Goal: Information Seeking & Learning: Compare options

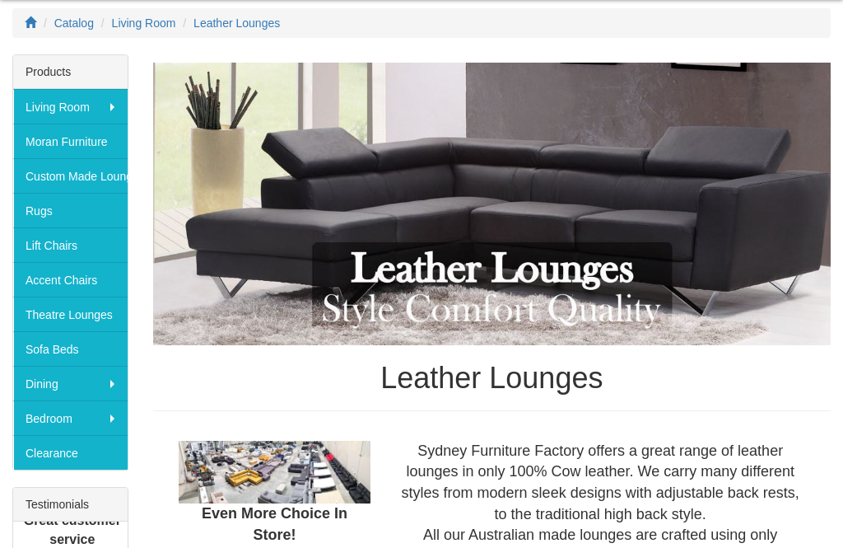
scroll to position [230, 0]
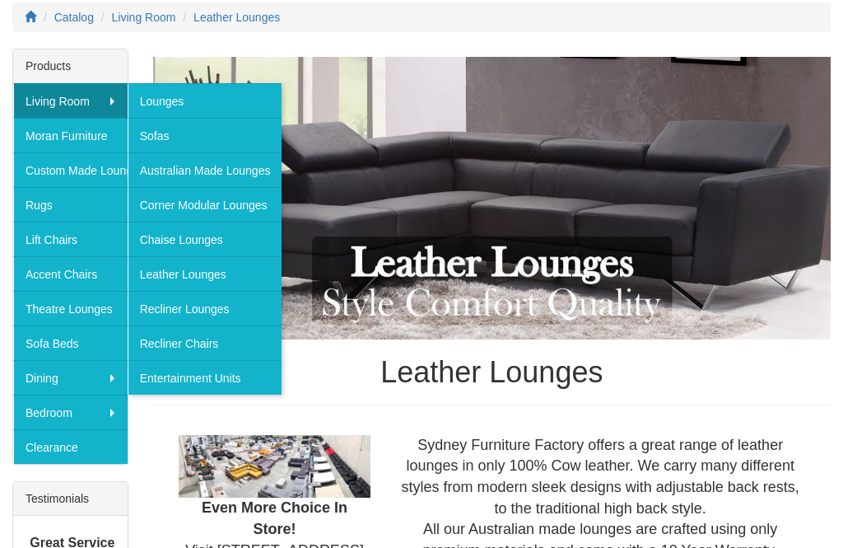
click at [234, 281] on link "Leather Lounges" at bounding box center [205, 273] width 155 height 35
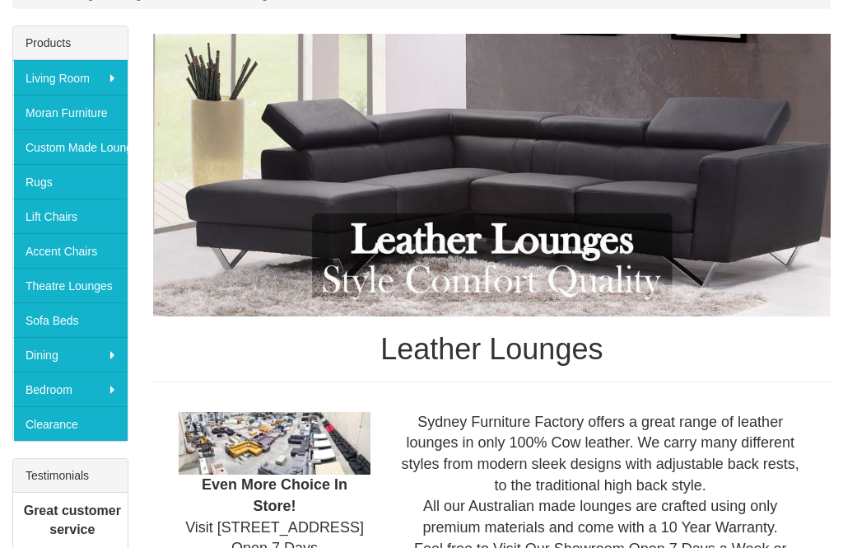
scroll to position [253, 0]
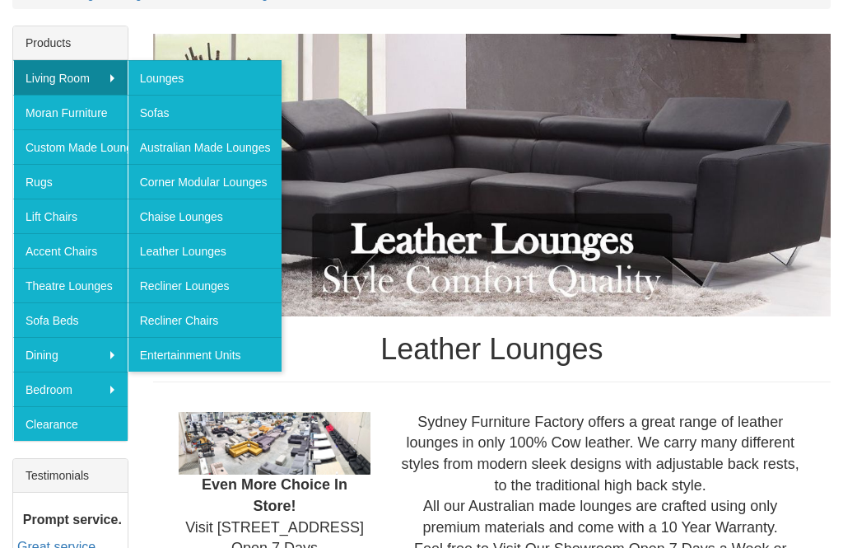
click at [241, 119] on link "Sofas" at bounding box center [205, 112] width 155 height 35
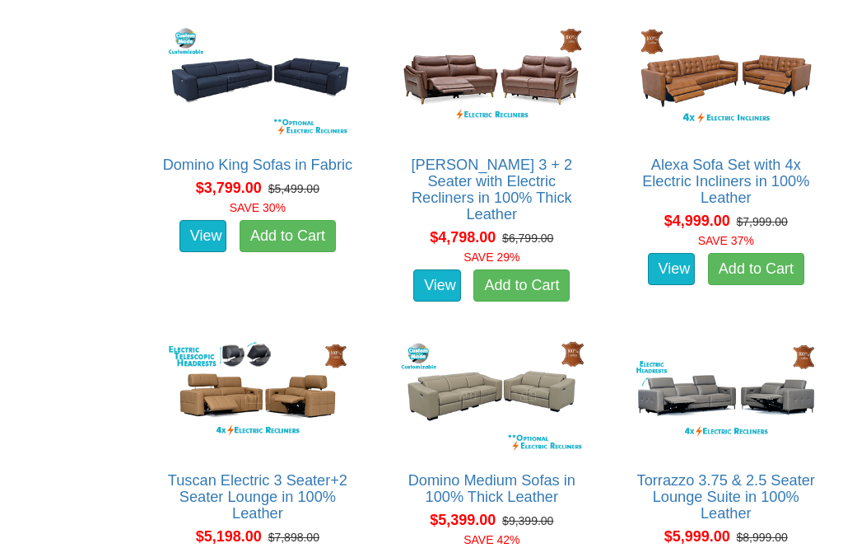
scroll to position [3856, 0]
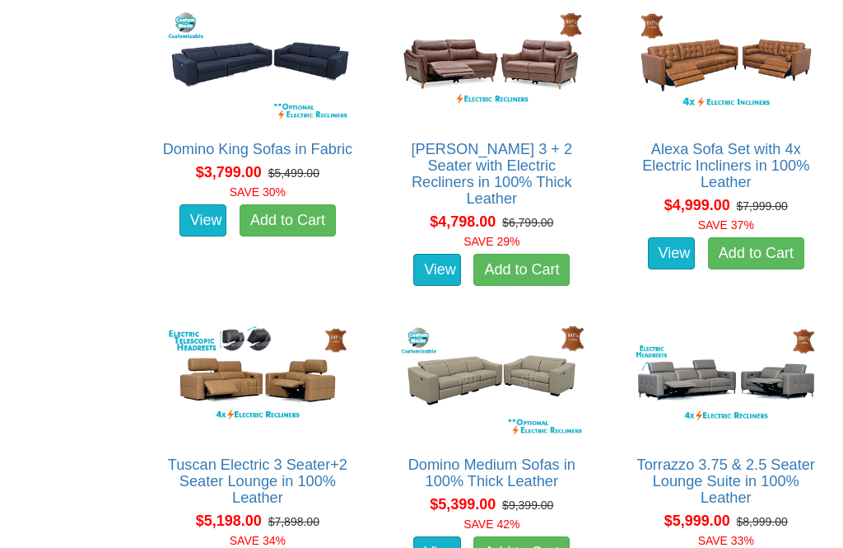
click at [538, 362] on img at bounding box center [491, 380] width 191 height 118
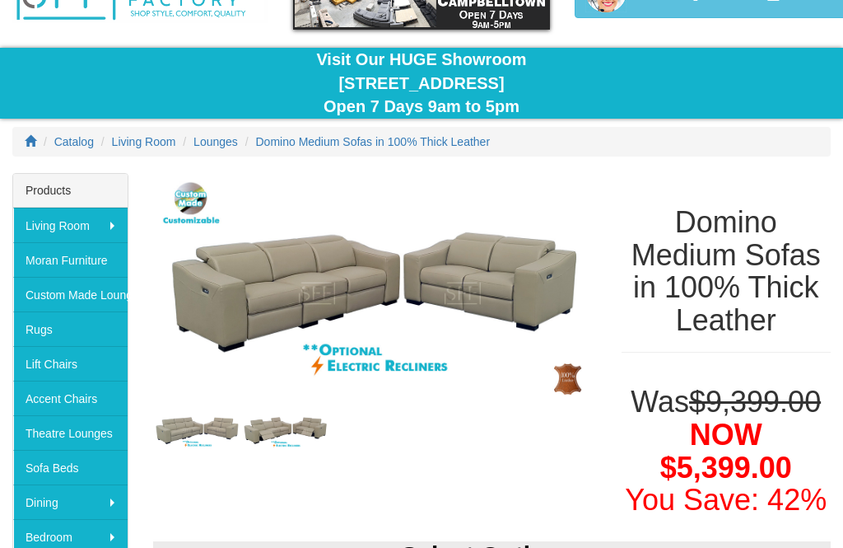
scroll to position [105, 0]
click at [535, 289] on img at bounding box center [375, 293] width 444 height 241
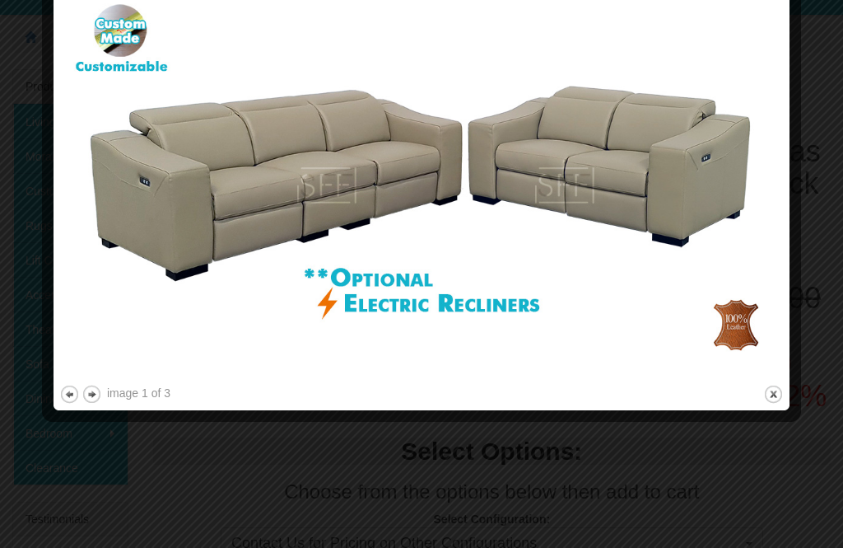
scroll to position [209, 0]
click at [143, 402] on div "image 1 of 3 previous next close" at bounding box center [421, 196] width 725 height 415
click at [100, 386] on button "next" at bounding box center [92, 394] width 21 height 21
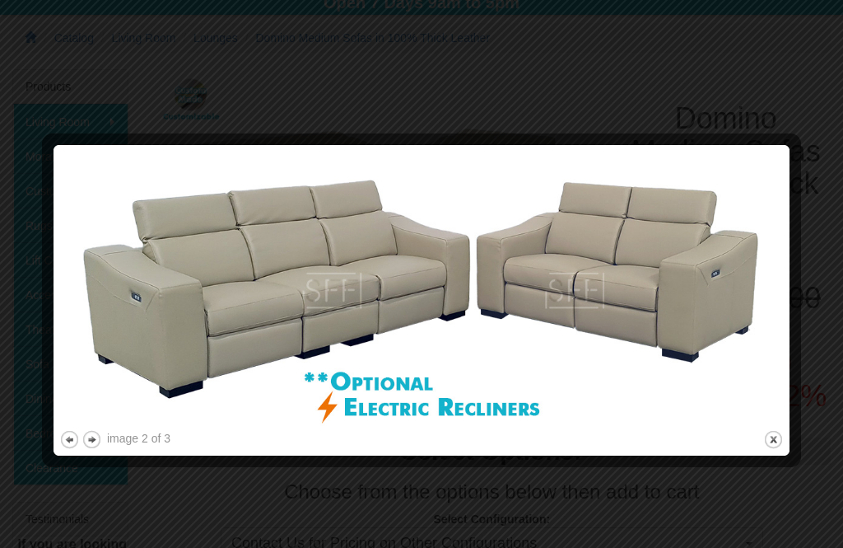
click at [100, 434] on button "next" at bounding box center [92, 439] width 21 height 21
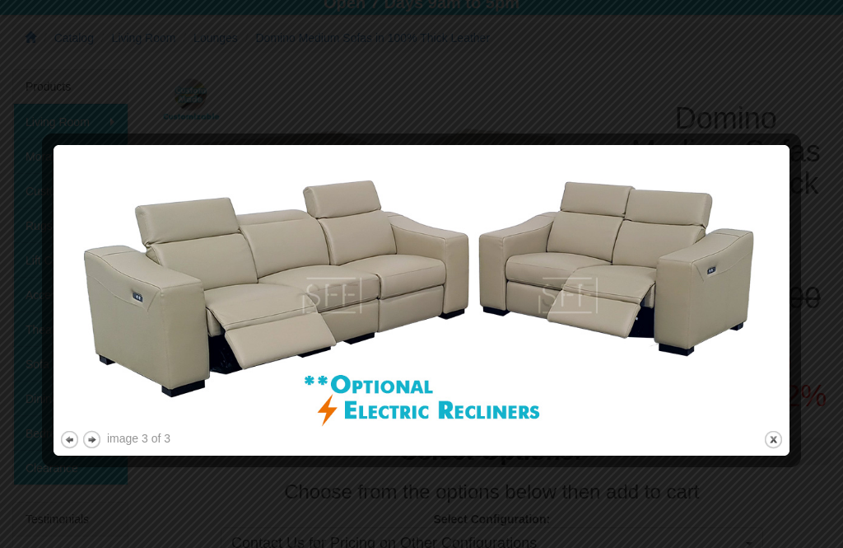
click at [100, 445] on button "next" at bounding box center [92, 439] width 21 height 21
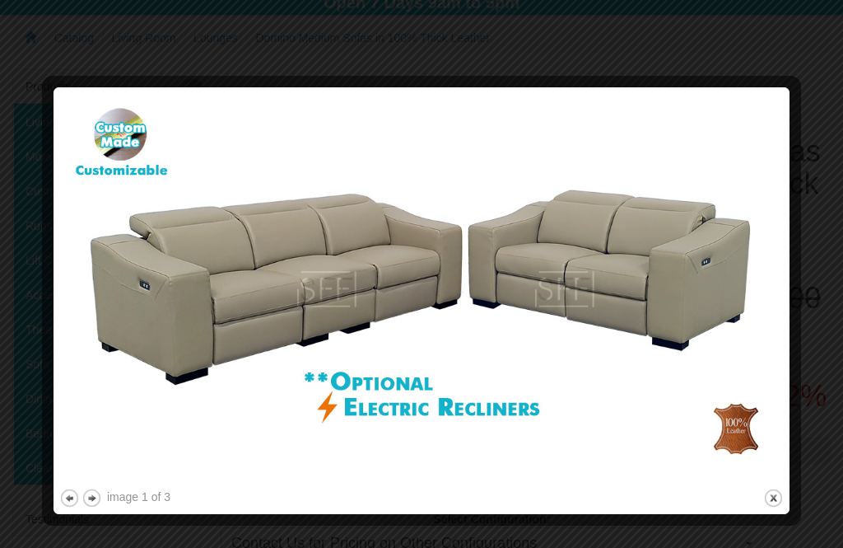
click at [772, 506] on button "close" at bounding box center [774, 498] width 21 height 21
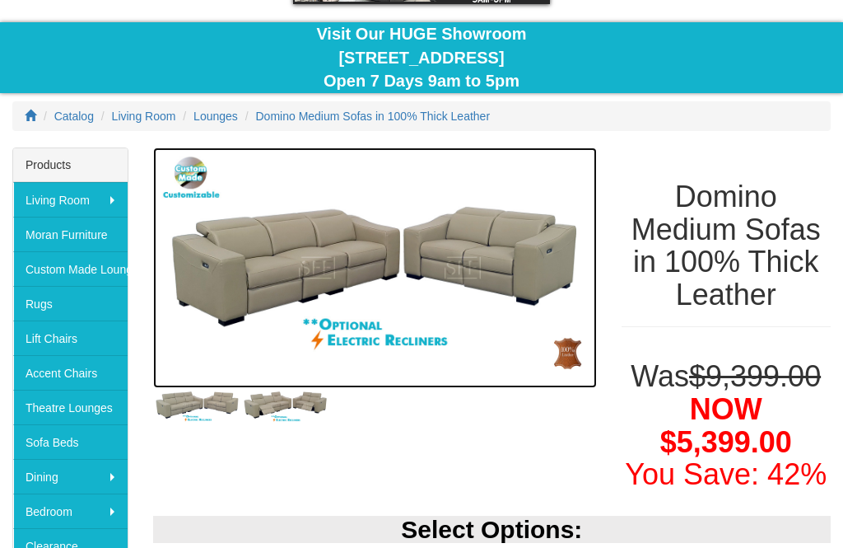
scroll to position [0, 0]
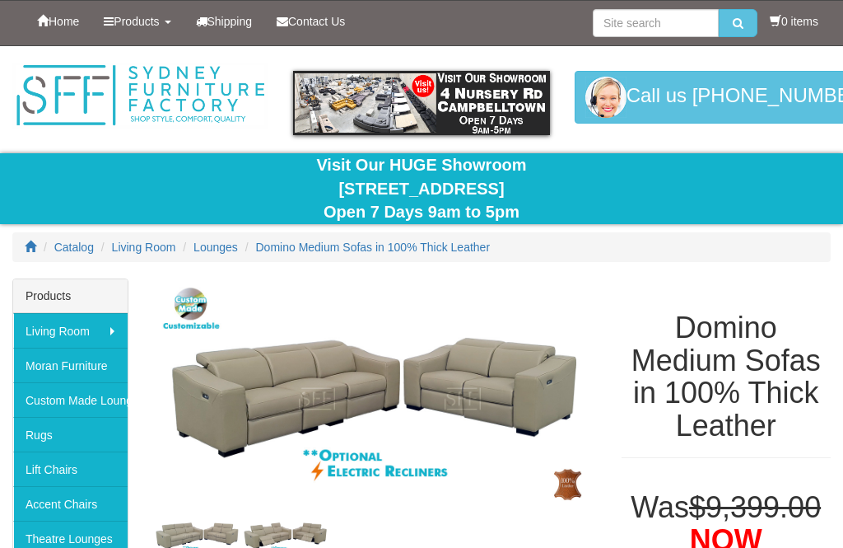
click at [238, 251] on span "Lounges" at bounding box center [216, 247] width 44 height 13
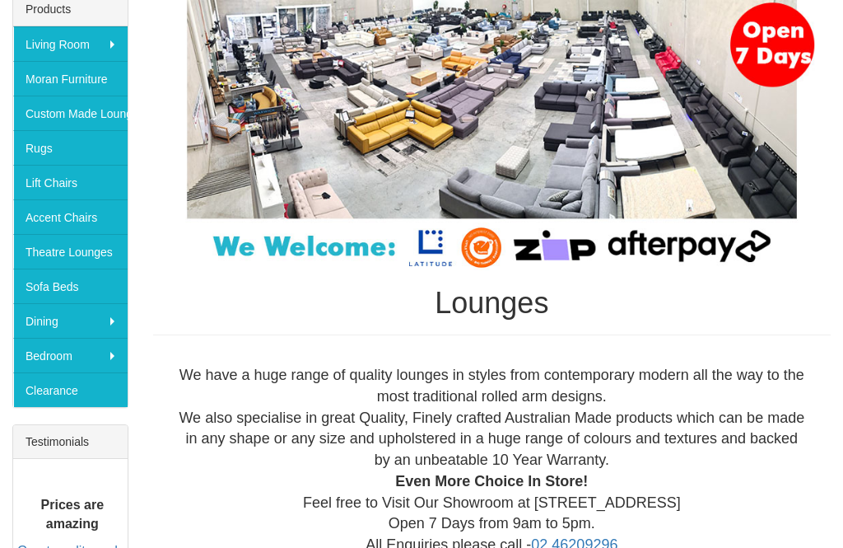
scroll to position [286, 0]
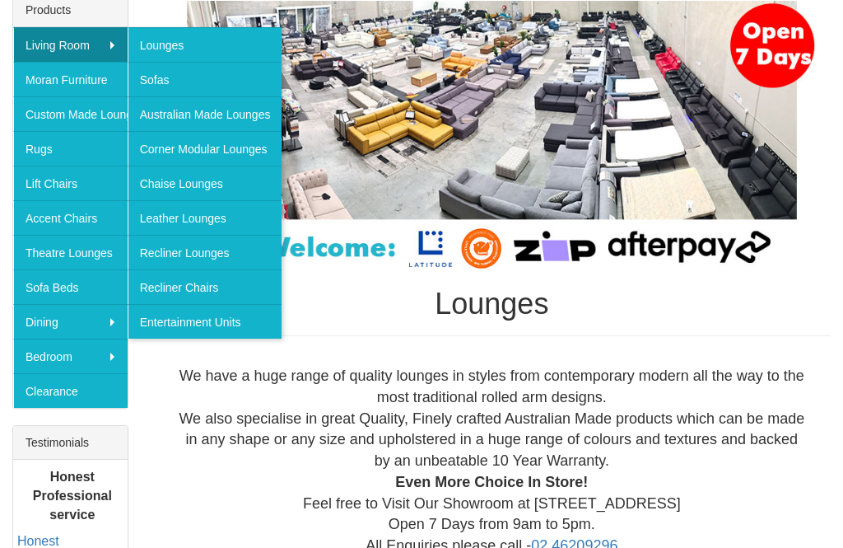
click at [233, 217] on link "Leather Lounges" at bounding box center [205, 217] width 155 height 35
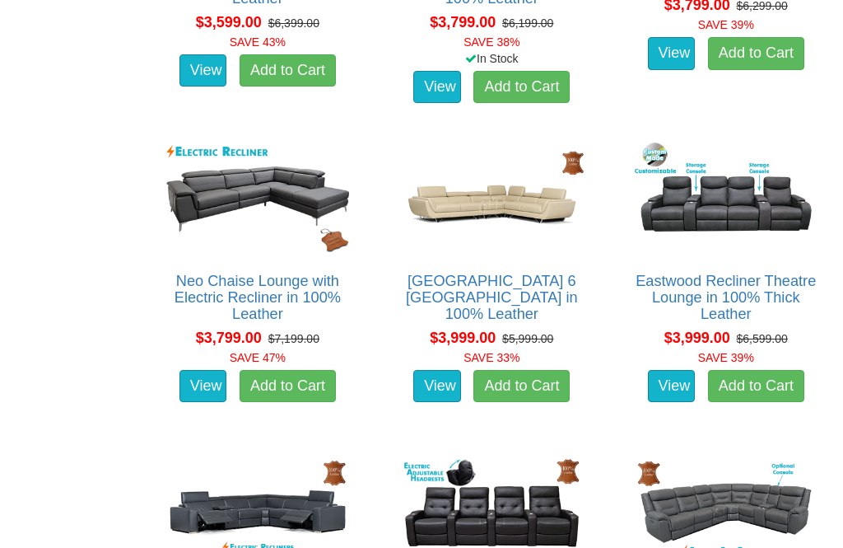
scroll to position [1769, 0]
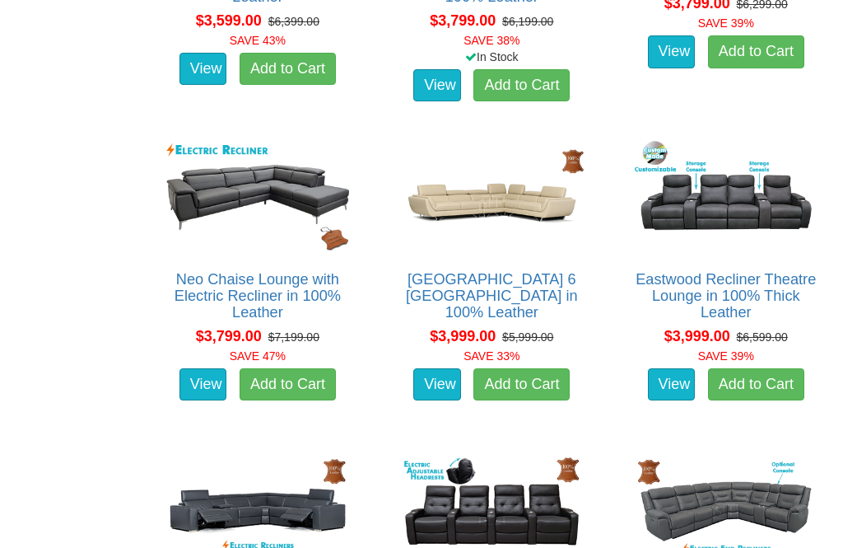
click at [292, 273] on link "Neo Chaise Lounge with Electric Recliner in 100% Leather" at bounding box center [258, 295] width 166 height 49
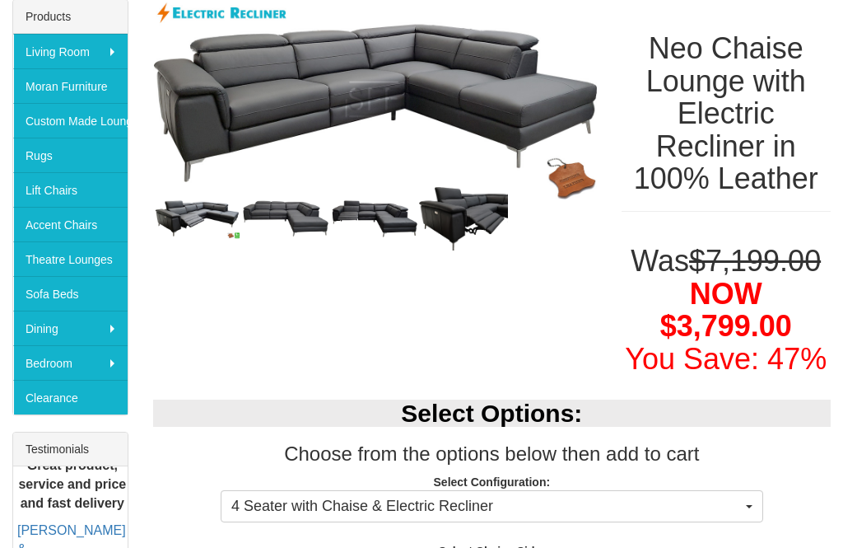
scroll to position [308, 0]
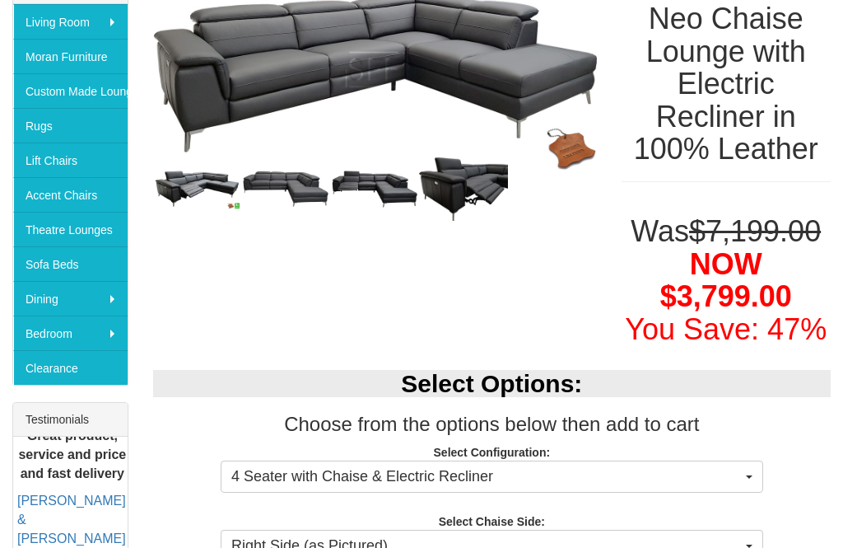
click at [755, 476] on button "4 Seater with Chaise & Electric Recliner" at bounding box center [492, 477] width 543 height 33
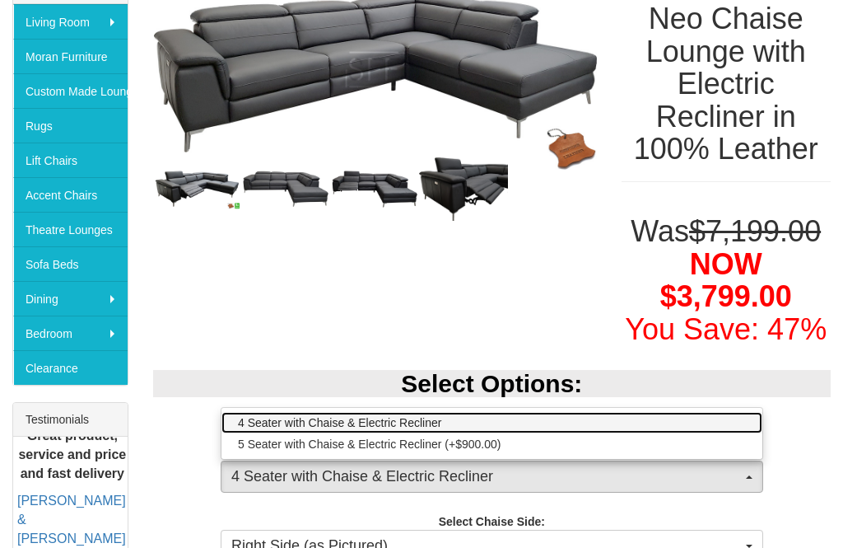
scroll to position [309, 0]
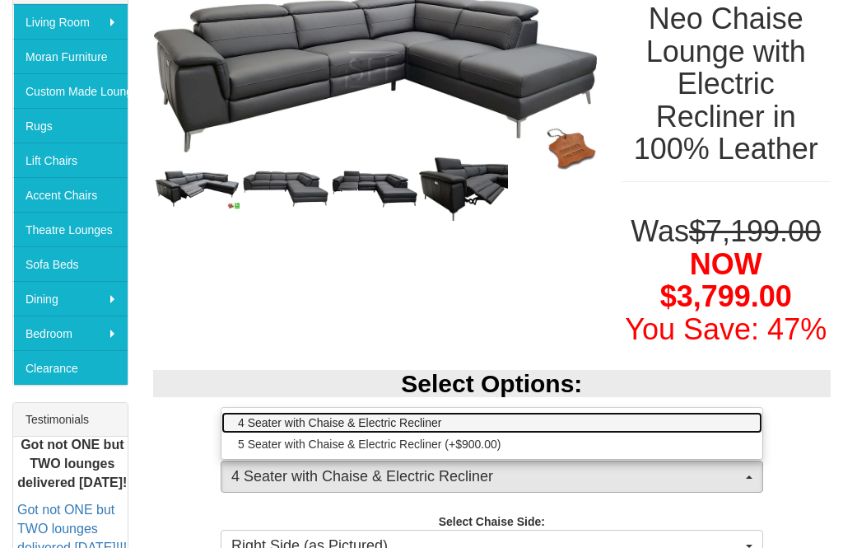
click at [740, 420] on link "4 Seater with Chaise & Electric Recliner" at bounding box center [492, 422] width 541 height 21
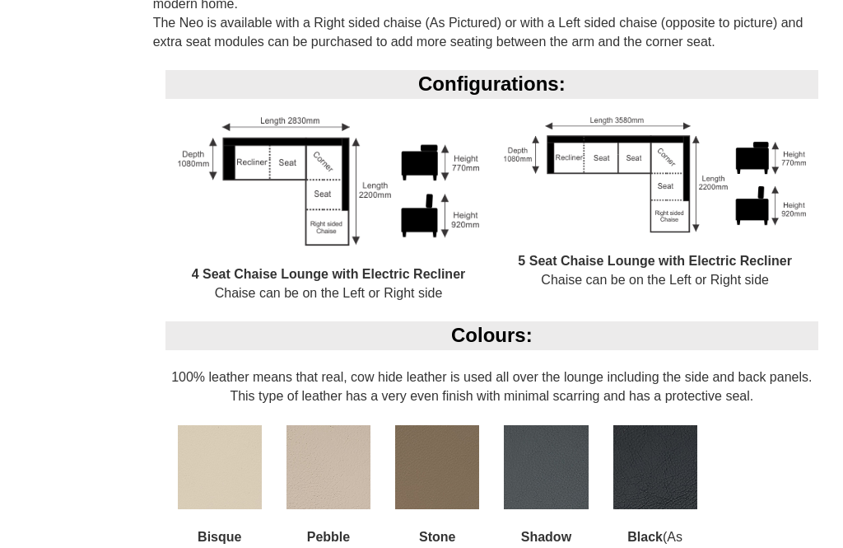
scroll to position [1151, 0]
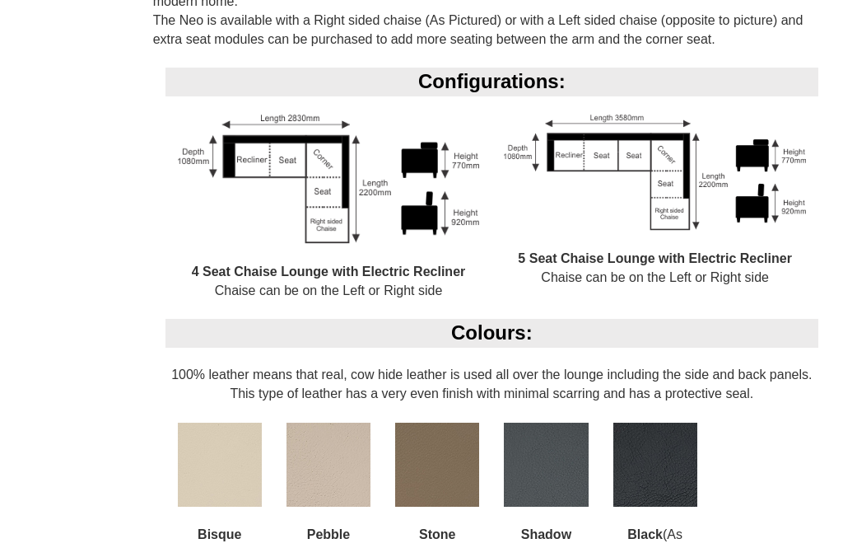
click at [231, 461] on img at bounding box center [220, 465] width 84 height 84
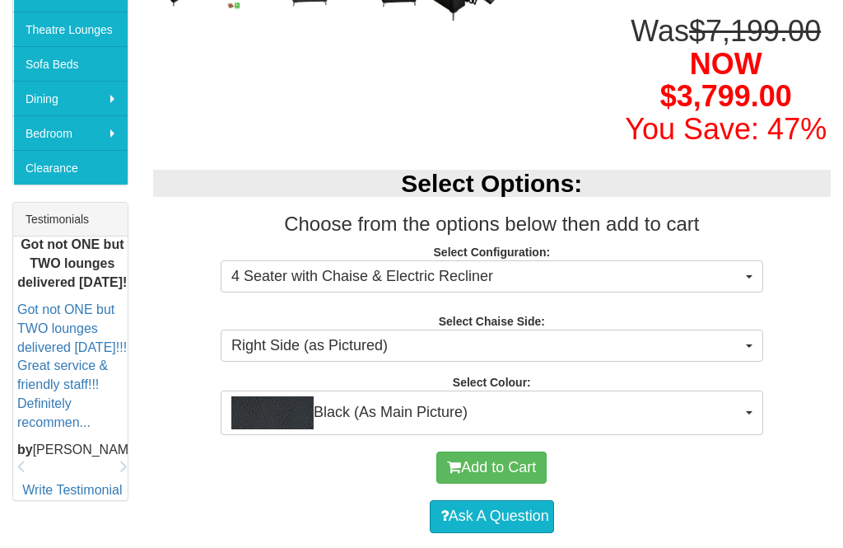
click at [758, 416] on button "Black (As Main Picture)" at bounding box center [492, 413] width 543 height 44
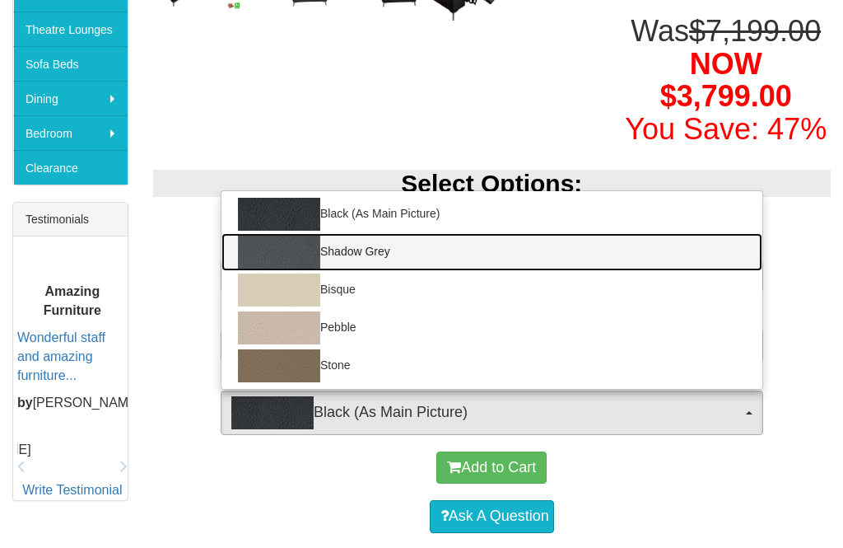
click at [306, 255] on img at bounding box center [279, 252] width 82 height 33
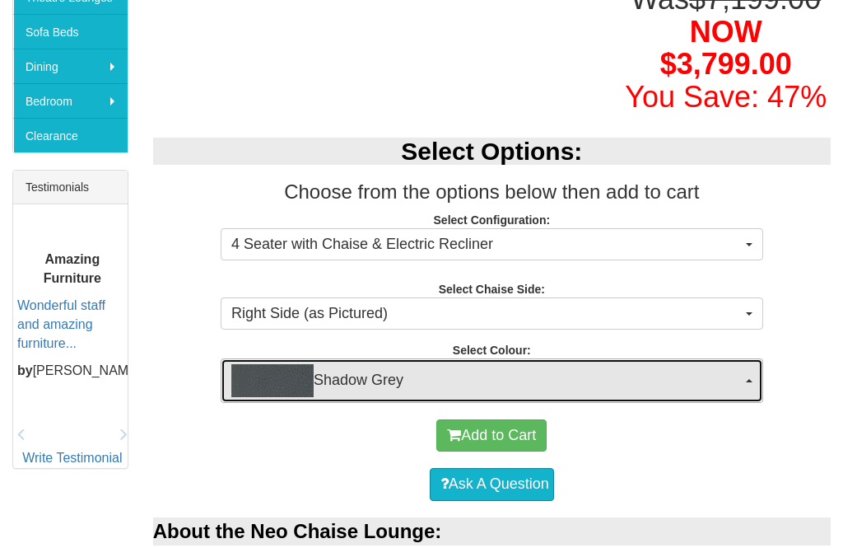
scroll to position [542, 0]
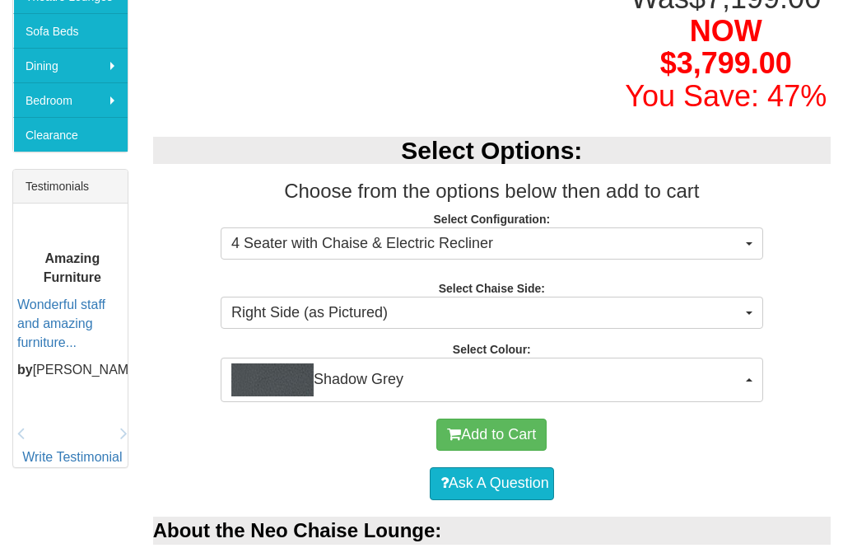
click at [759, 381] on button "Shadow Grey" at bounding box center [492, 379] width 543 height 44
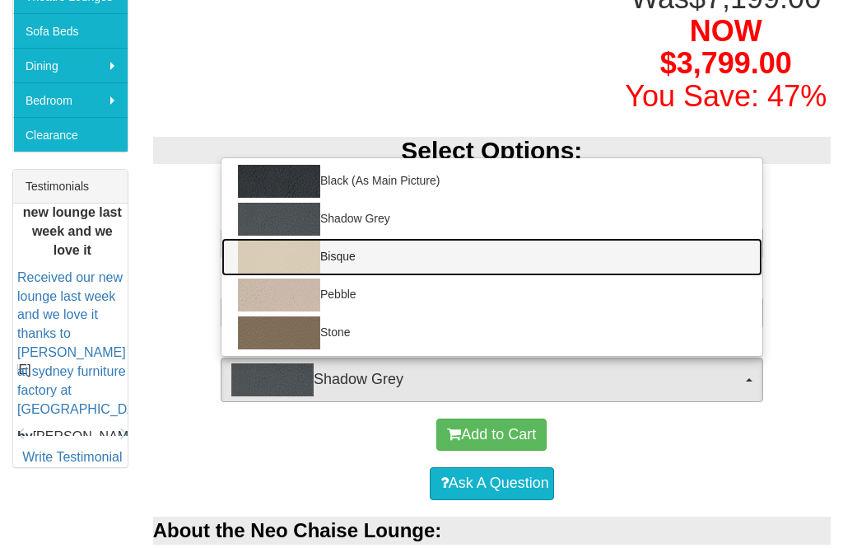
click at [307, 257] on img at bounding box center [279, 257] width 82 height 33
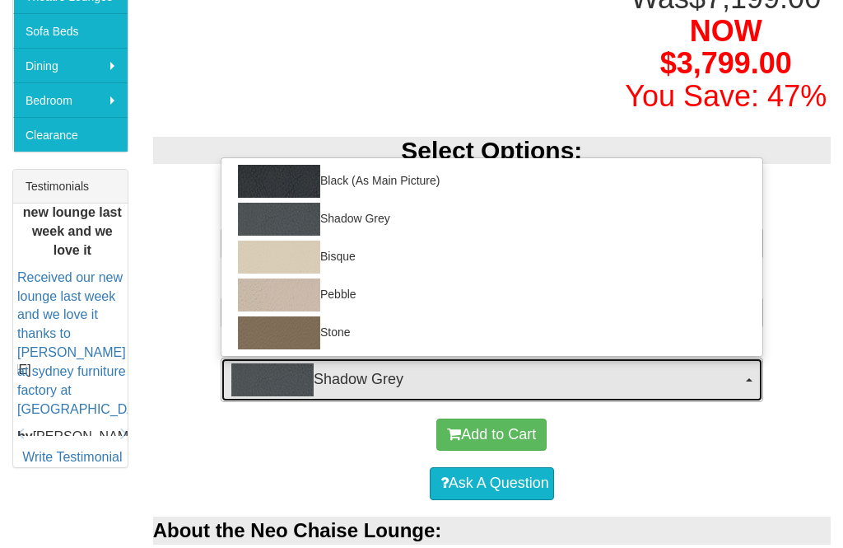
select select "1389"
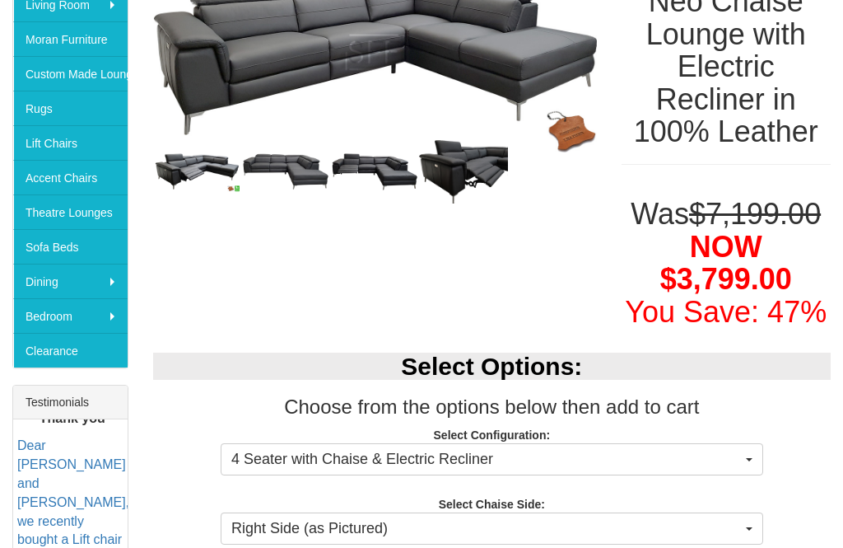
scroll to position [325, 0]
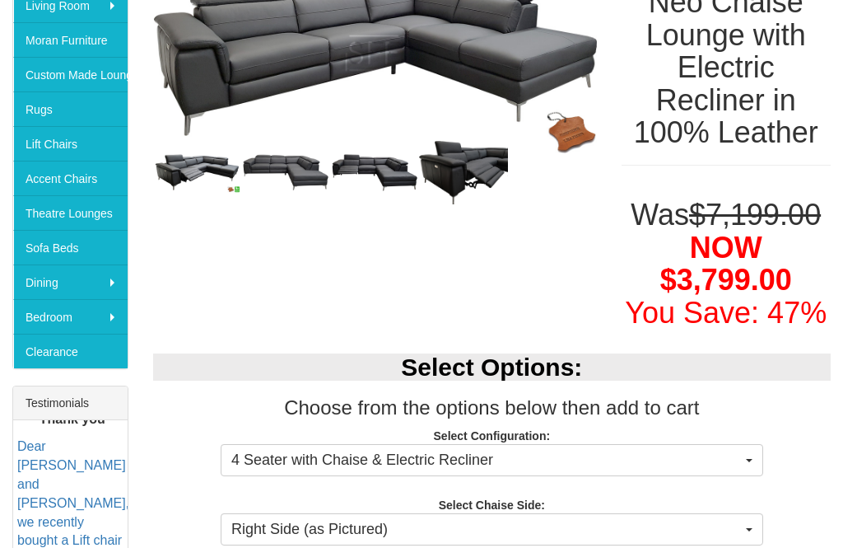
click at [564, 113] on img at bounding box center [375, 53] width 444 height 200
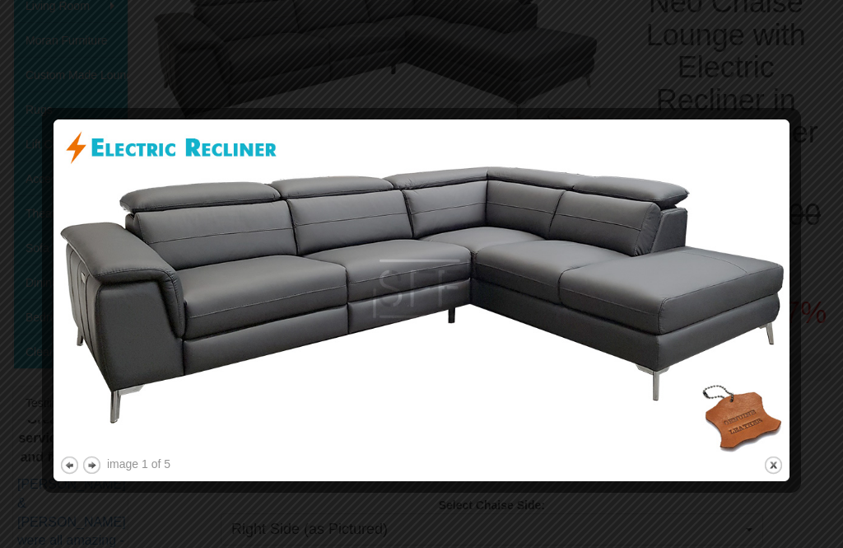
click at [836, 104] on div at bounding box center [421, 274] width 843 height 548
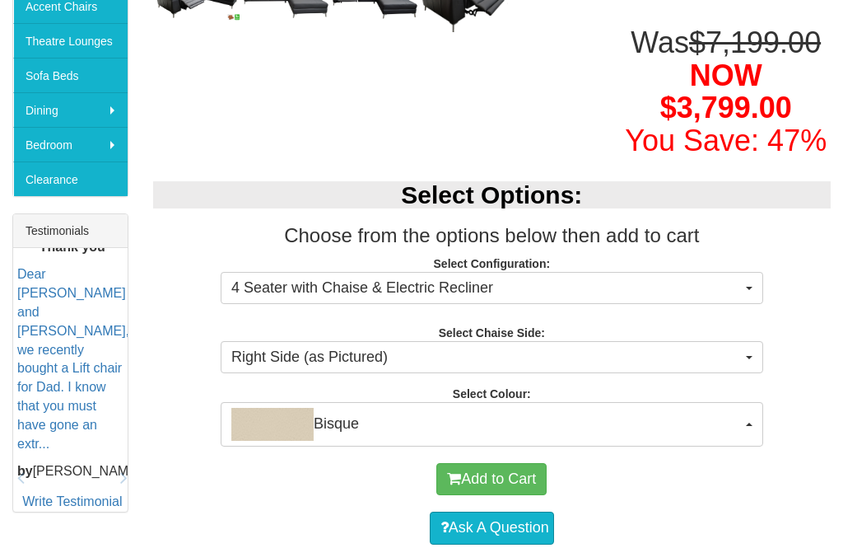
scroll to position [0, 0]
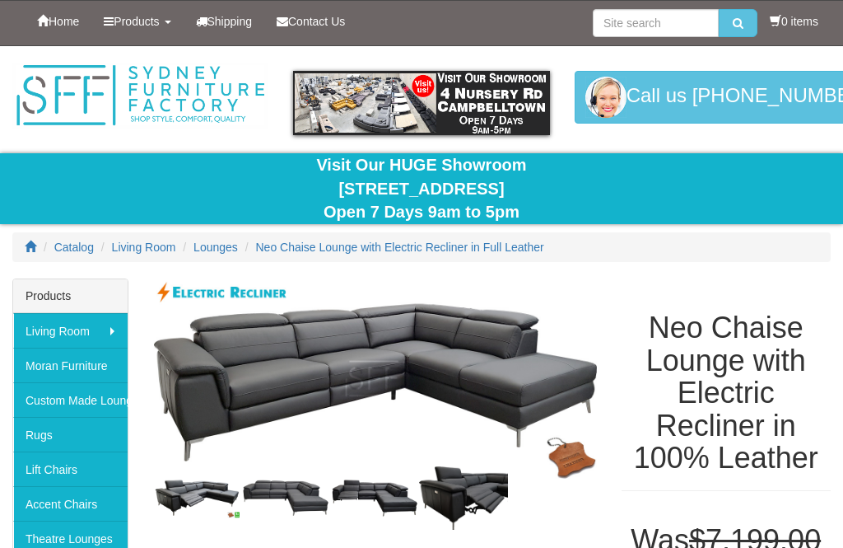
click at [224, 250] on span "Lounges" at bounding box center [216, 247] width 44 height 13
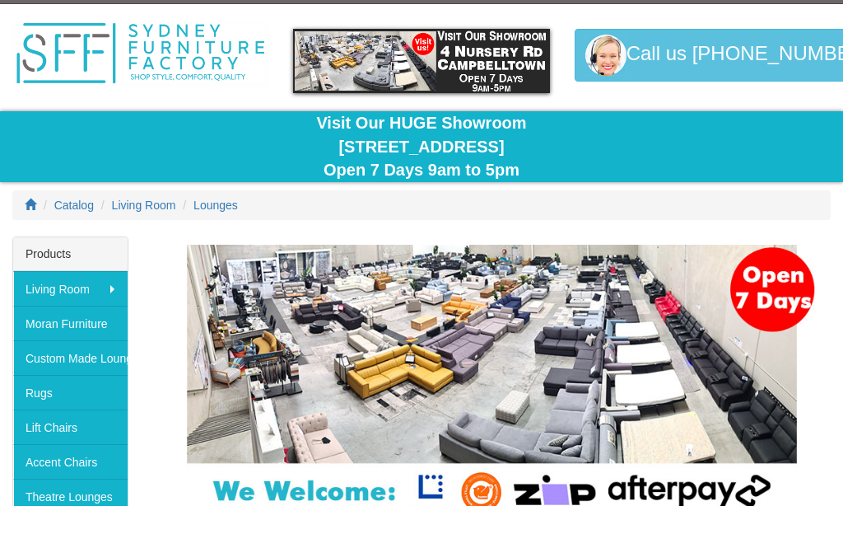
scroll to position [43, 0]
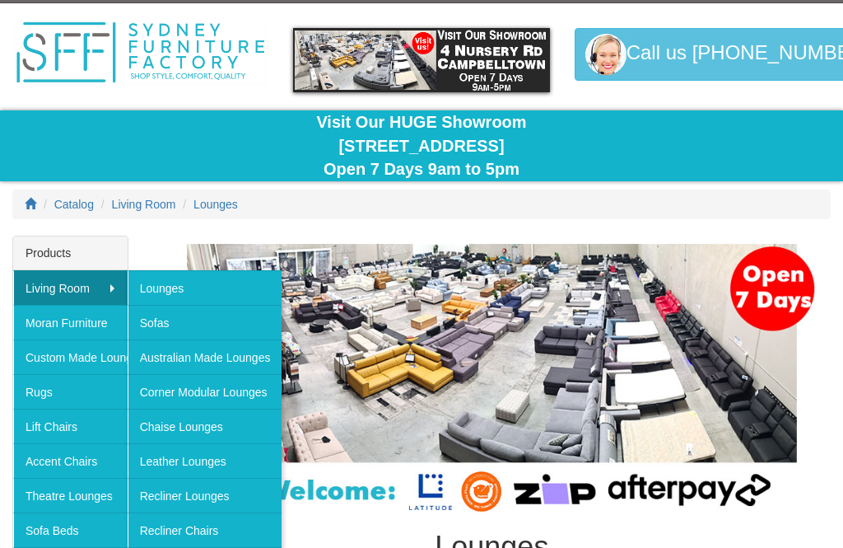
click at [233, 325] on link "Sofas" at bounding box center [205, 322] width 155 height 35
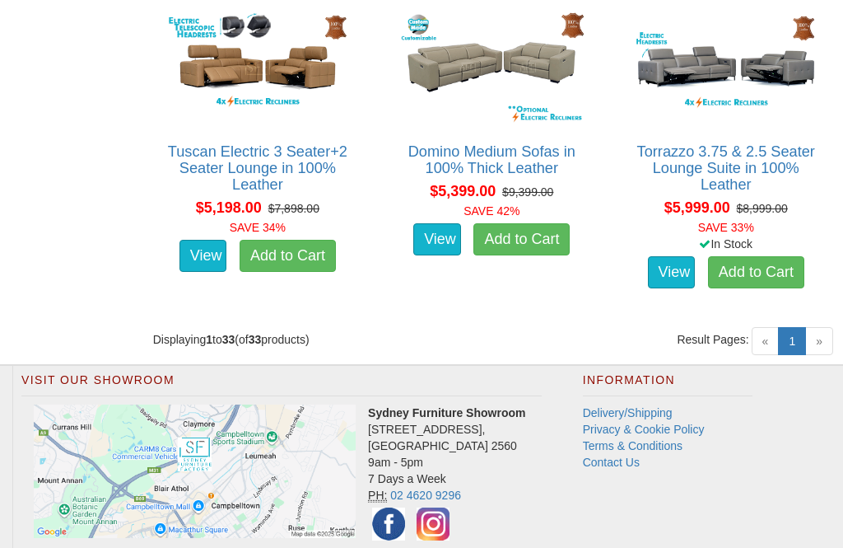
scroll to position [4169, 0]
click at [280, 105] on img at bounding box center [257, 67] width 191 height 118
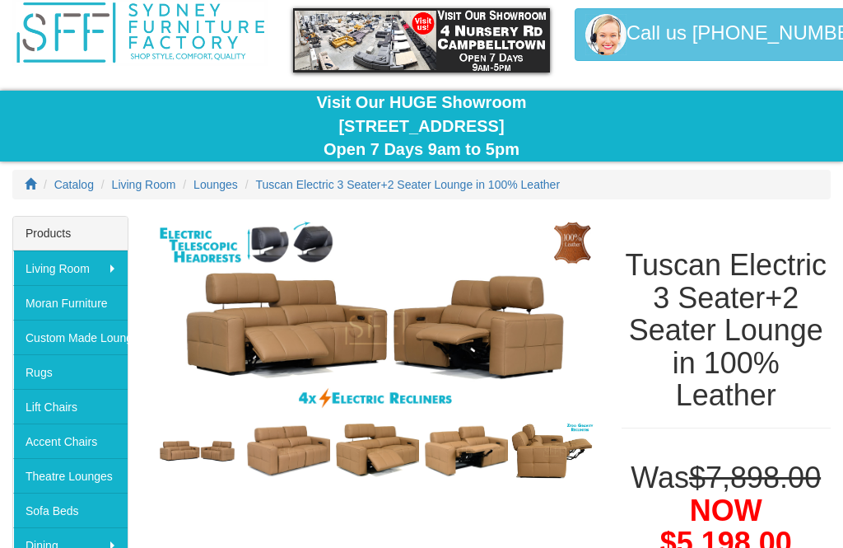
scroll to position [70, 0]
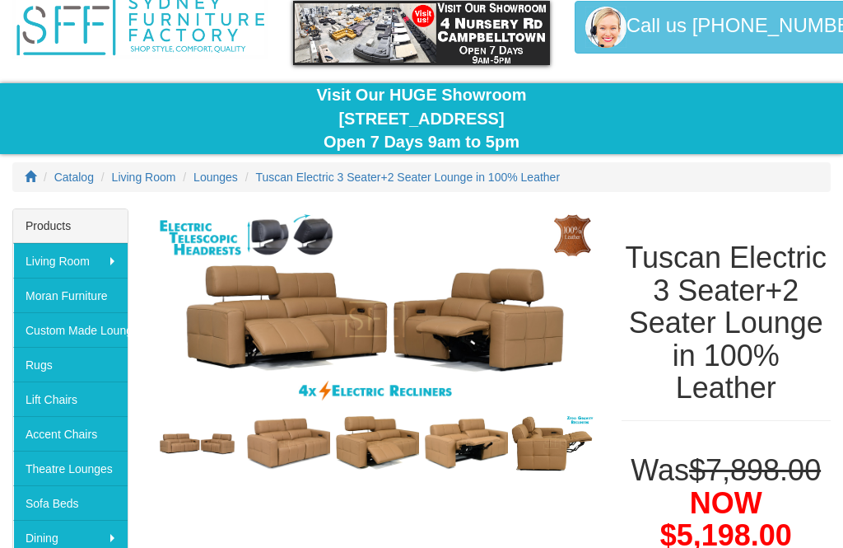
click at [534, 357] on img at bounding box center [375, 319] width 444 height 222
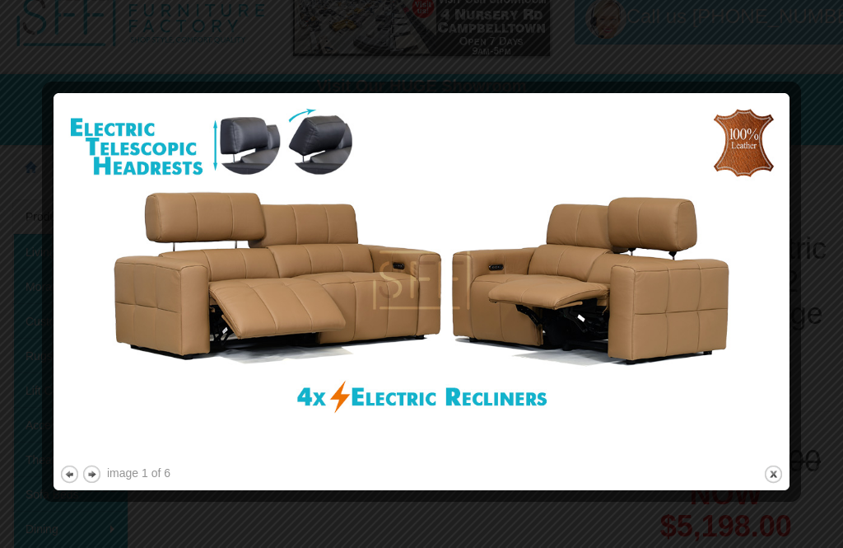
scroll to position [93, 0]
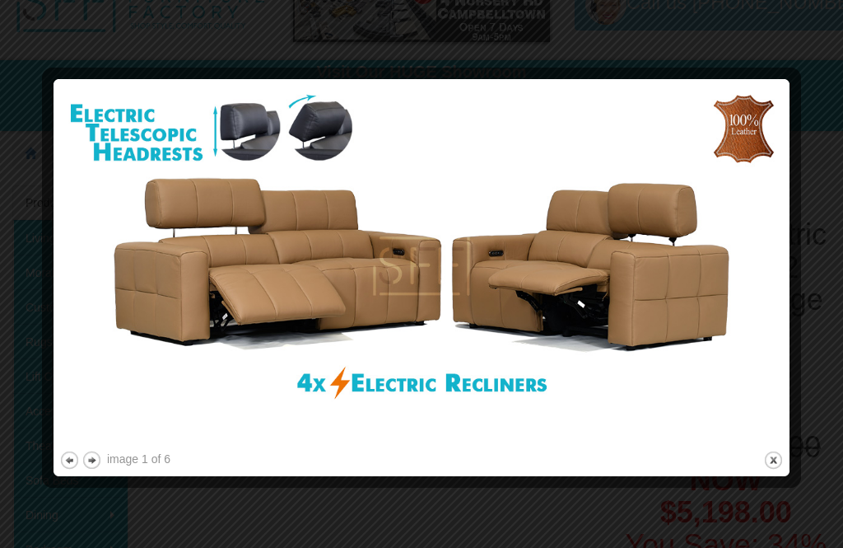
click at [96, 460] on button "next" at bounding box center [92, 460] width 21 height 21
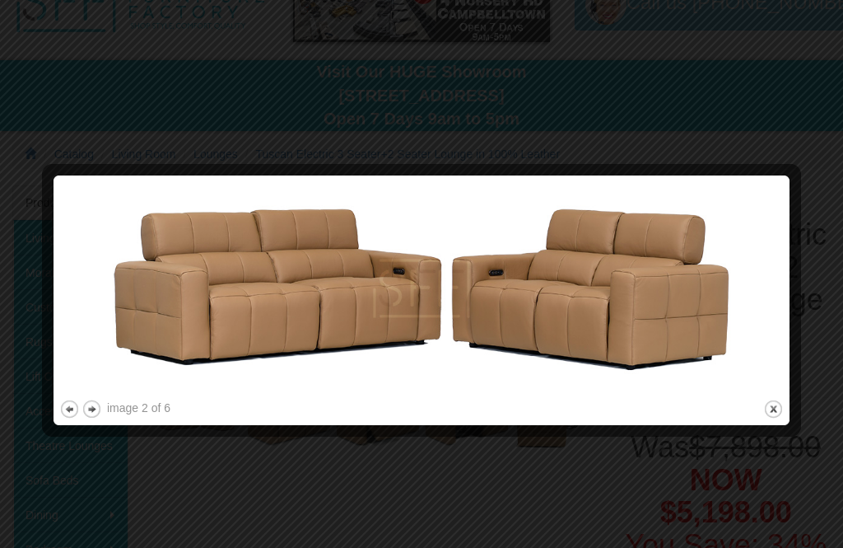
click at [773, 418] on button "close" at bounding box center [774, 409] width 21 height 21
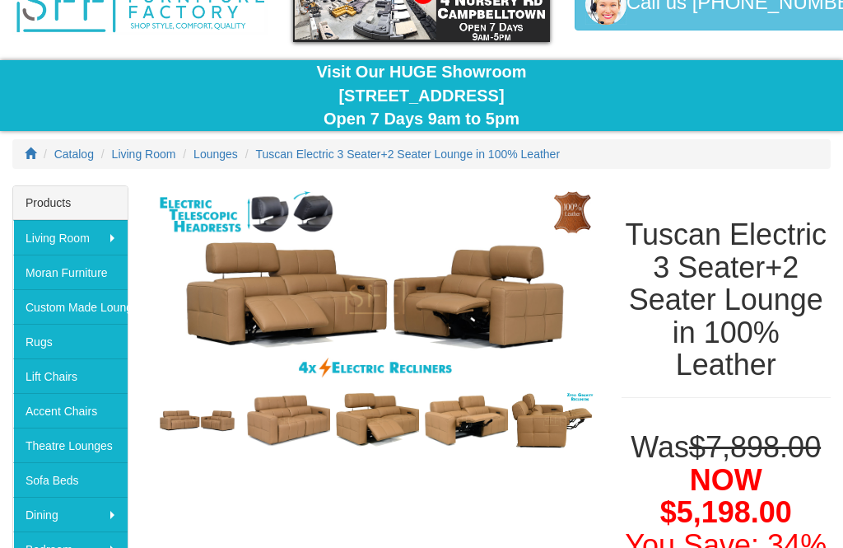
click at [238, 149] on span "Lounges" at bounding box center [216, 153] width 44 height 13
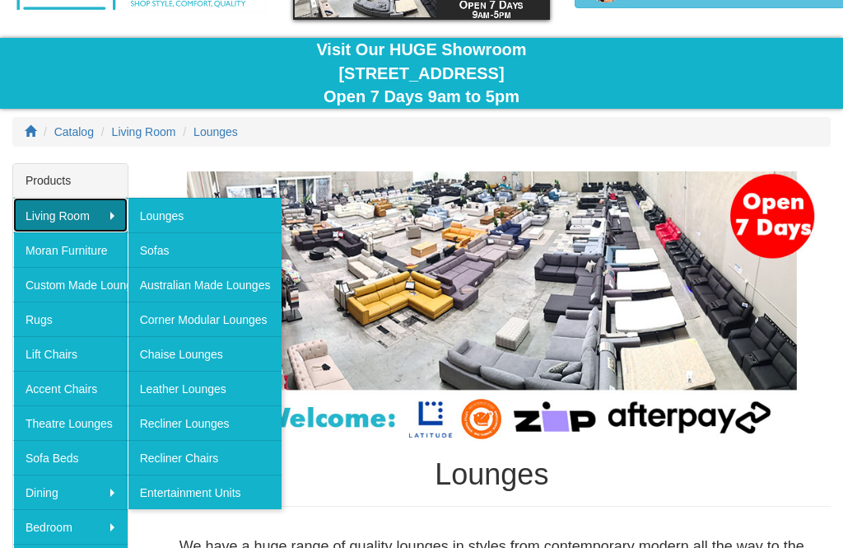
scroll to position [115, 0]
click at [245, 396] on link "Leather Lounges" at bounding box center [205, 388] width 155 height 35
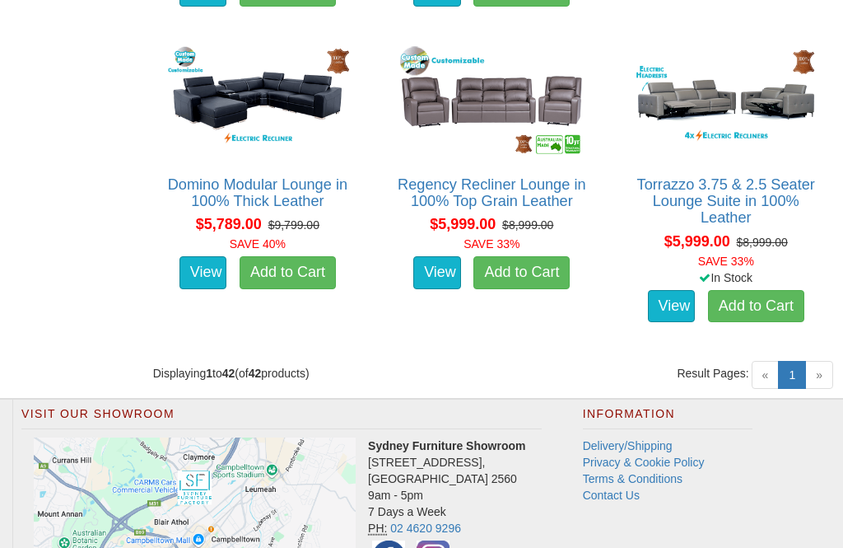
scroll to position [5088, 0]
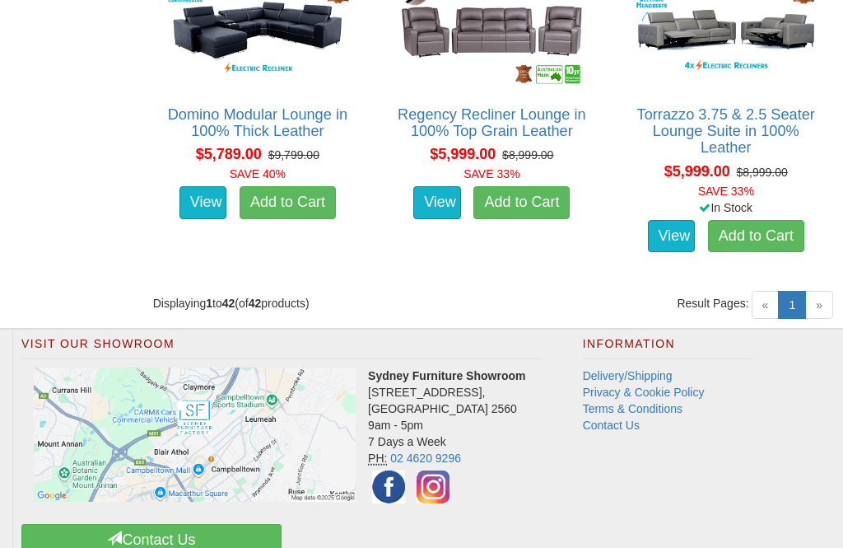
click at [802, 308] on link "1 (current)" at bounding box center [792, 305] width 28 height 28
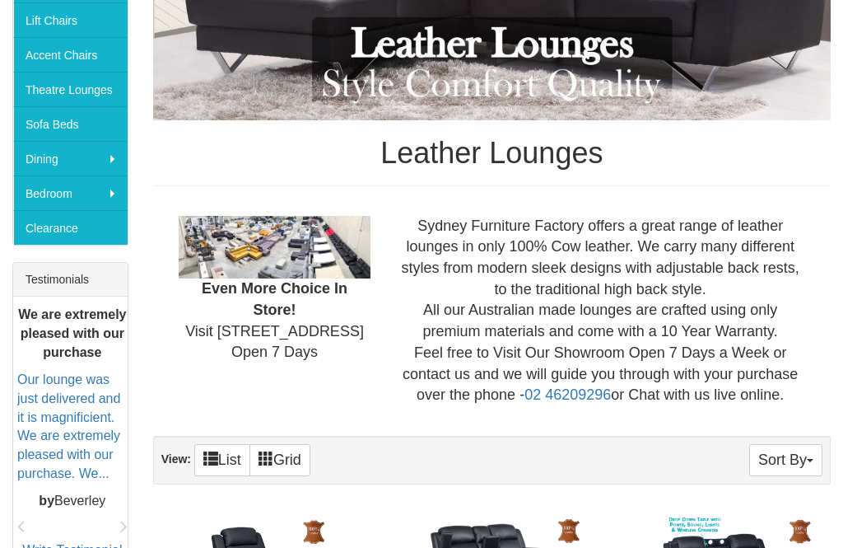
scroll to position [298, 0]
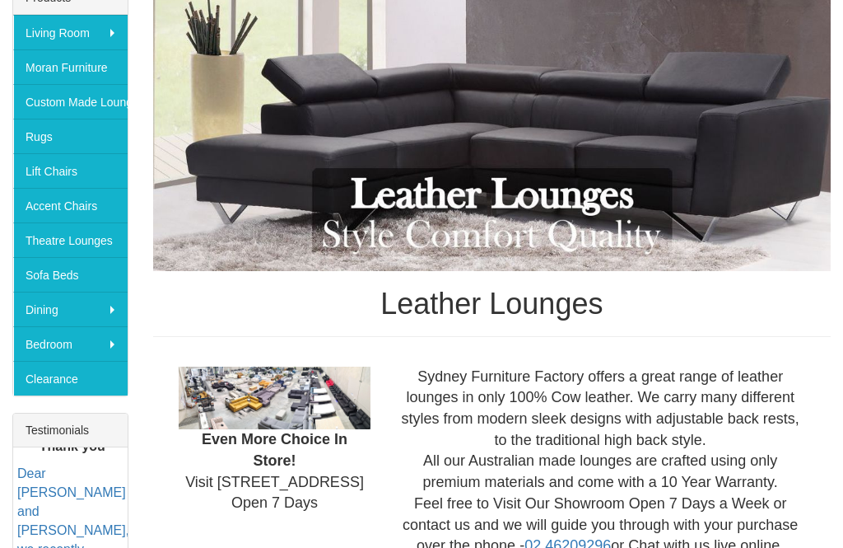
click at [89, 201] on link "Accent Chairs" at bounding box center [70, 205] width 114 height 35
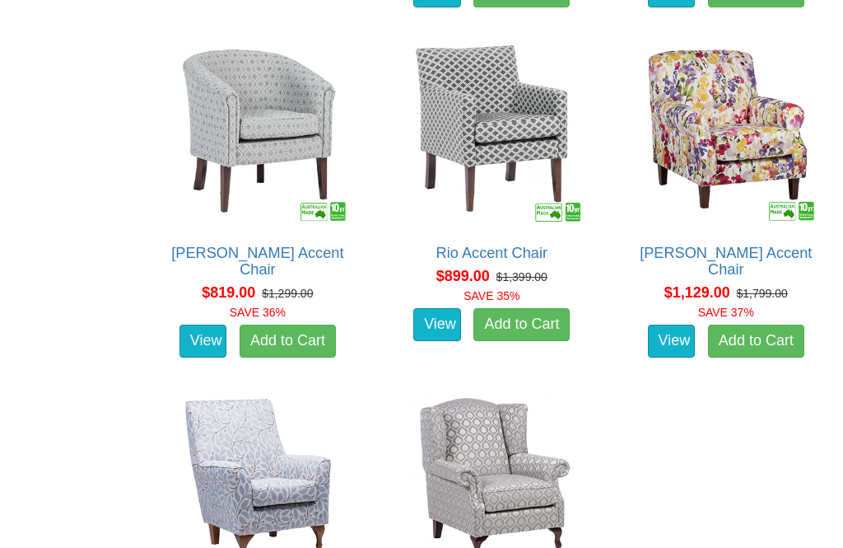
scroll to position [1175, 0]
click at [750, 143] on img at bounding box center [726, 132] width 191 height 191
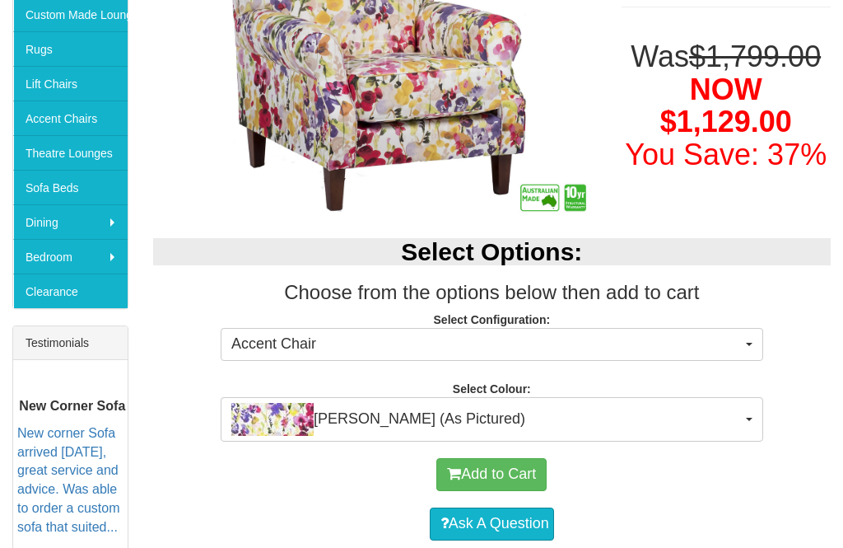
scroll to position [382, 0]
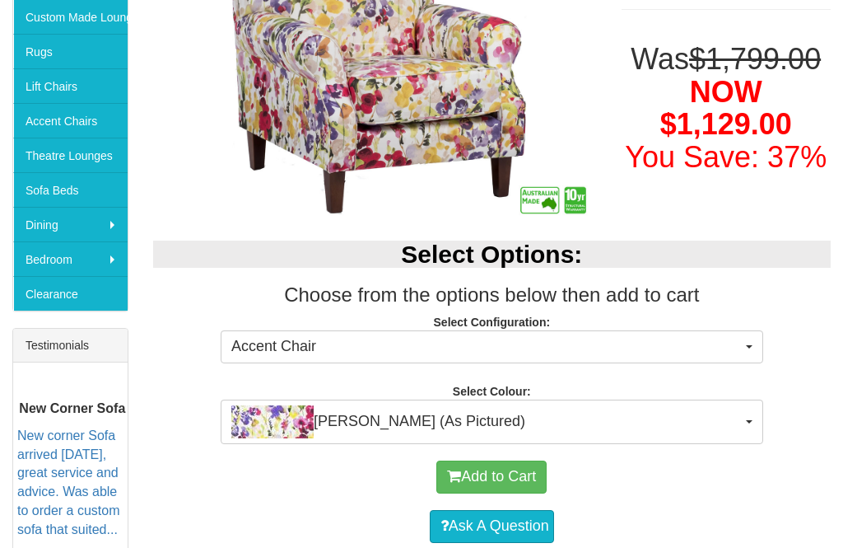
click at [752, 429] on button "[PERSON_NAME] (As Pictured)" at bounding box center [492, 422] width 543 height 44
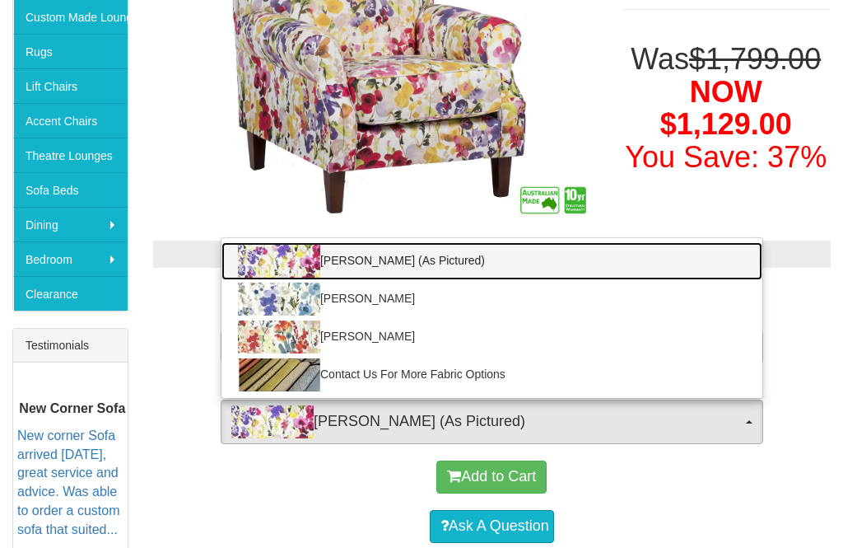
scroll to position [383, 0]
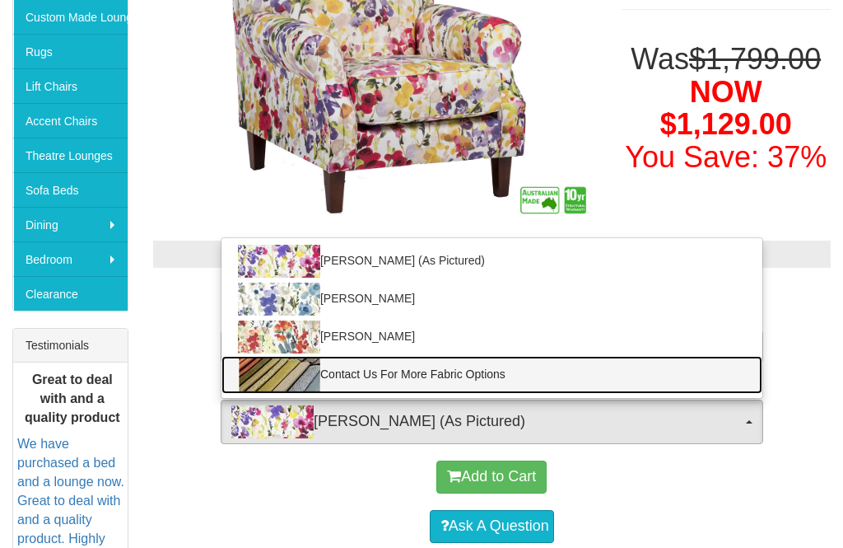
click at [427, 380] on link "Contact Us For More Fabric Options" at bounding box center [492, 375] width 541 height 38
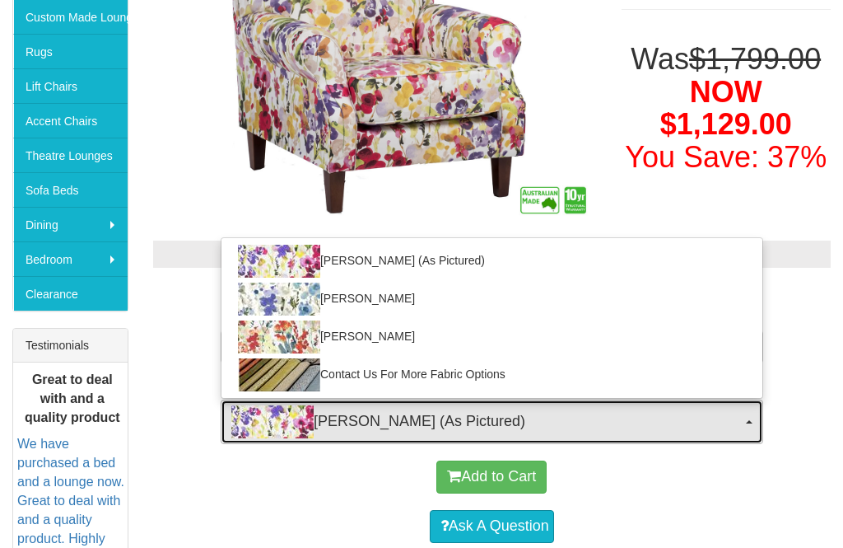
select select "493"
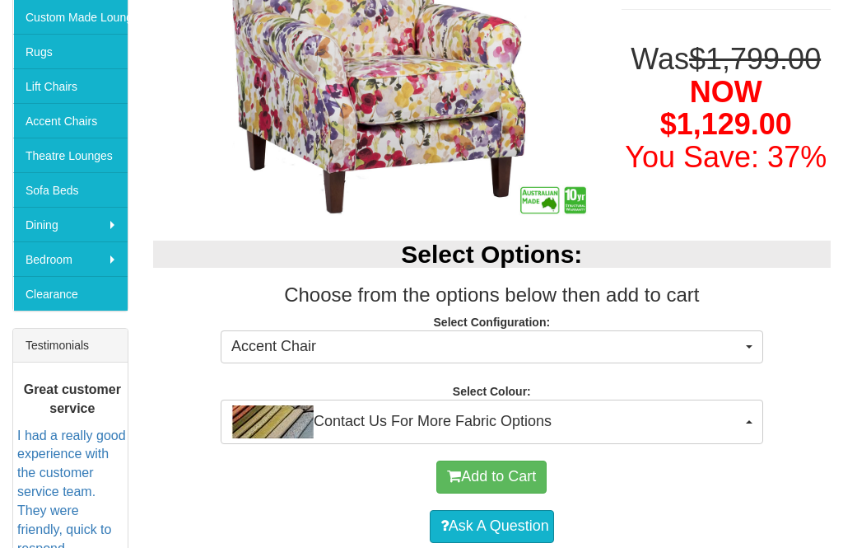
click at [762, 360] on button "Accent Chair" at bounding box center [492, 346] width 543 height 33
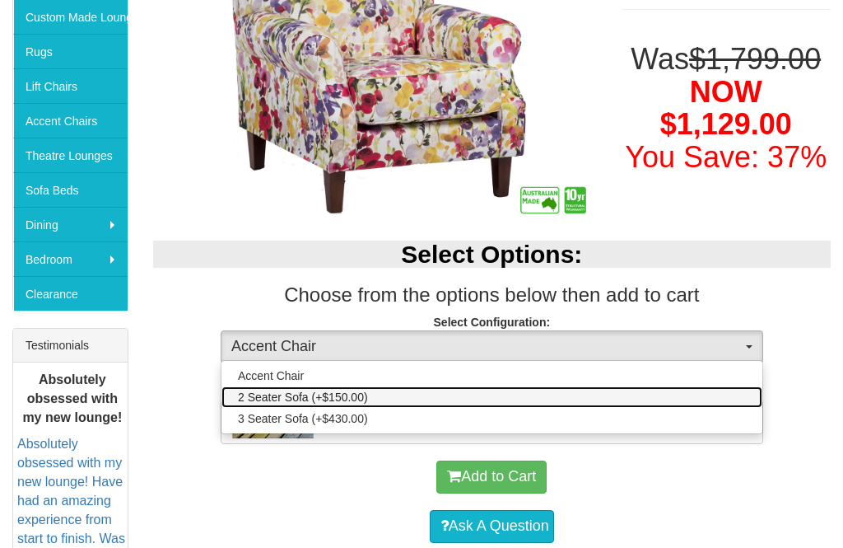
click at [343, 399] on span "2 Seater Sofa (+$150.00)" at bounding box center [303, 397] width 130 height 16
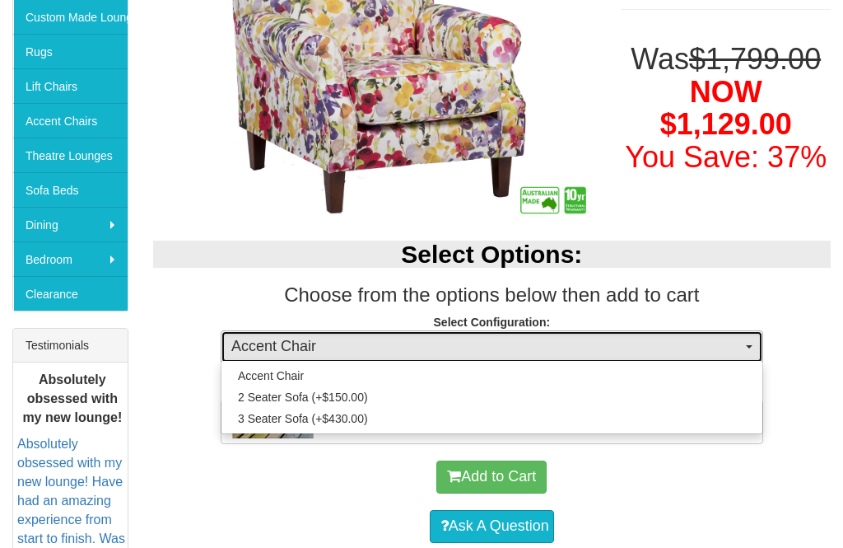
select select "10"
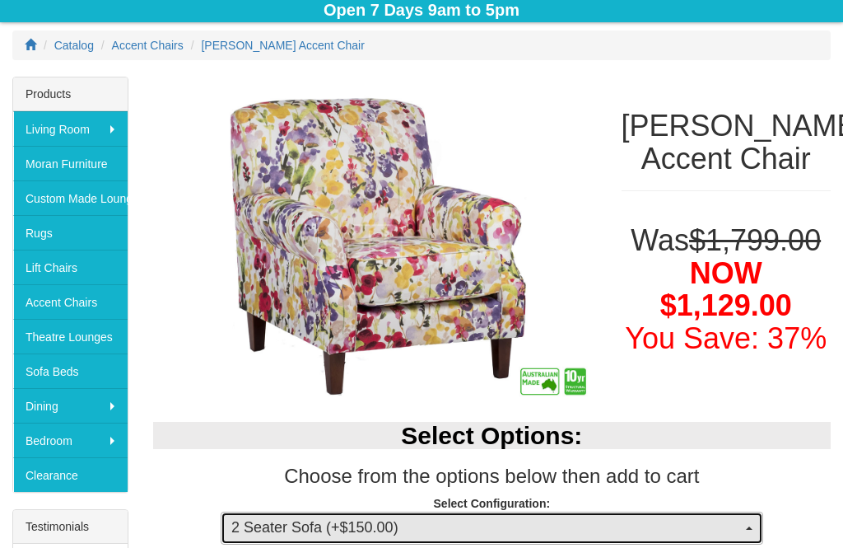
scroll to position [0, 0]
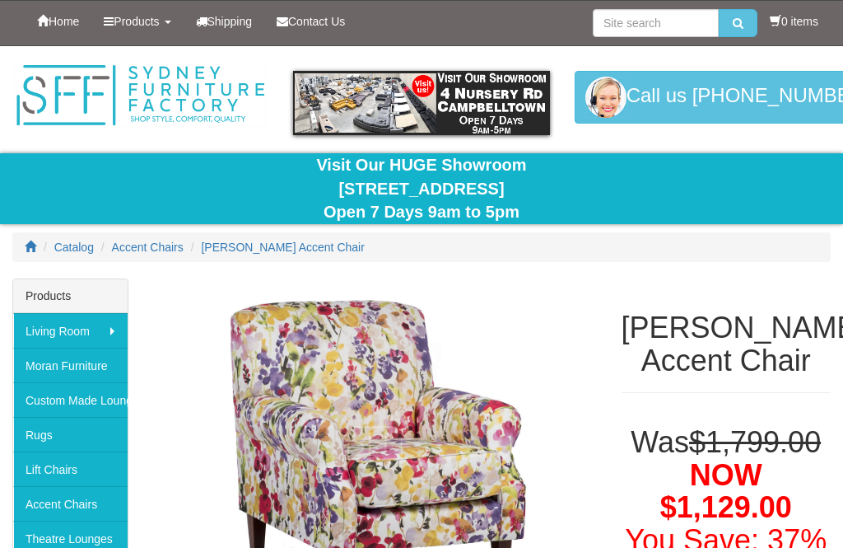
click at [161, 250] on span "Accent Chairs" at bounding box center [148, 247] width 72 height 13
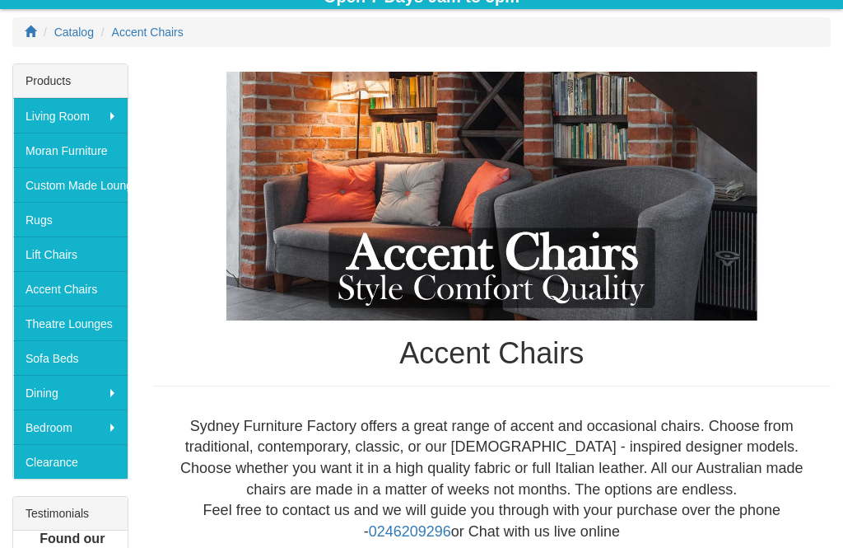
scroll to position [215, 0]
click at [104, 150] on link "Moran Furniture" at bounding box center [70, 150] width 114 height 35
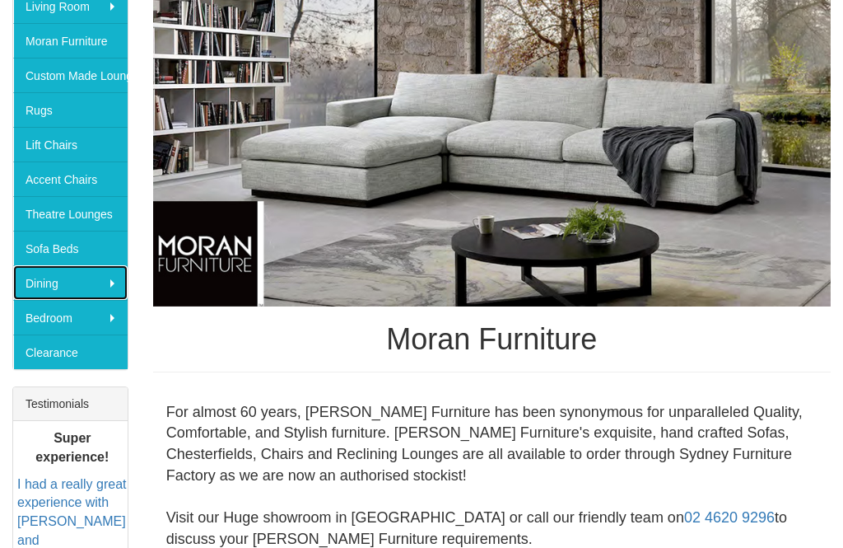
scroll to position [325, 0]
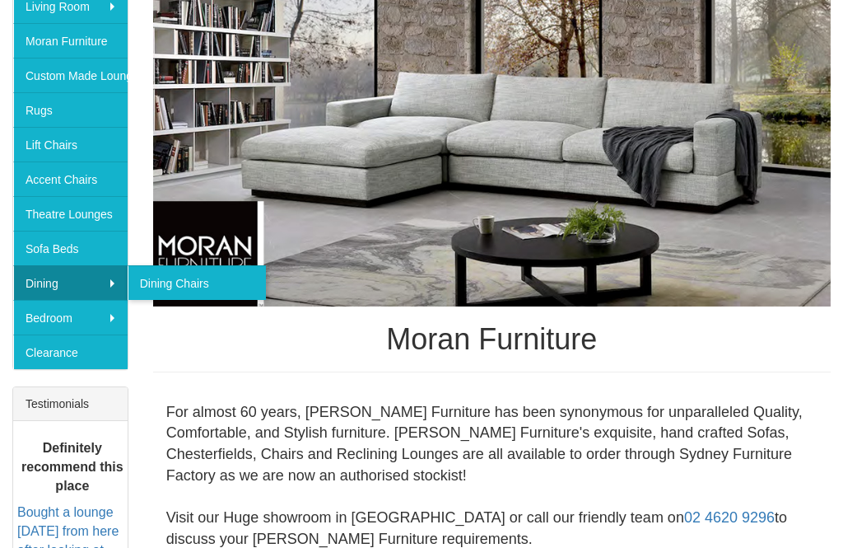
click at [208, 289] on link "Dining Chairs" at bounding box center [197, 282] width 138 height 35
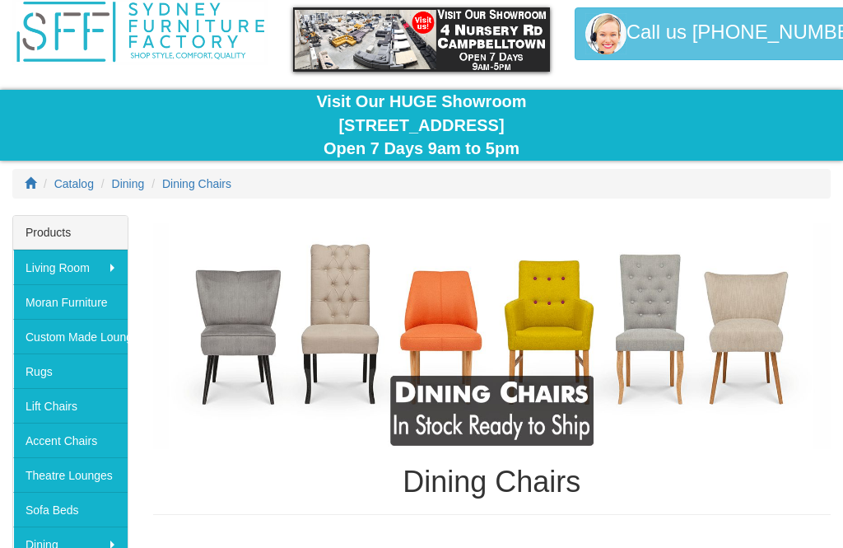
scroll to position [62, 0]
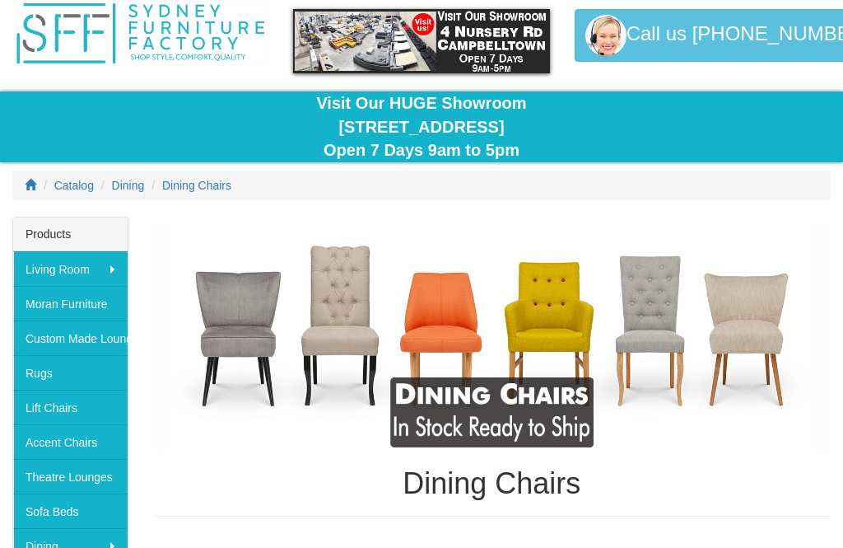
click at [113, 343] on link "Custom Made Lounges" at bounding box center [70, 337] width 114 height 35
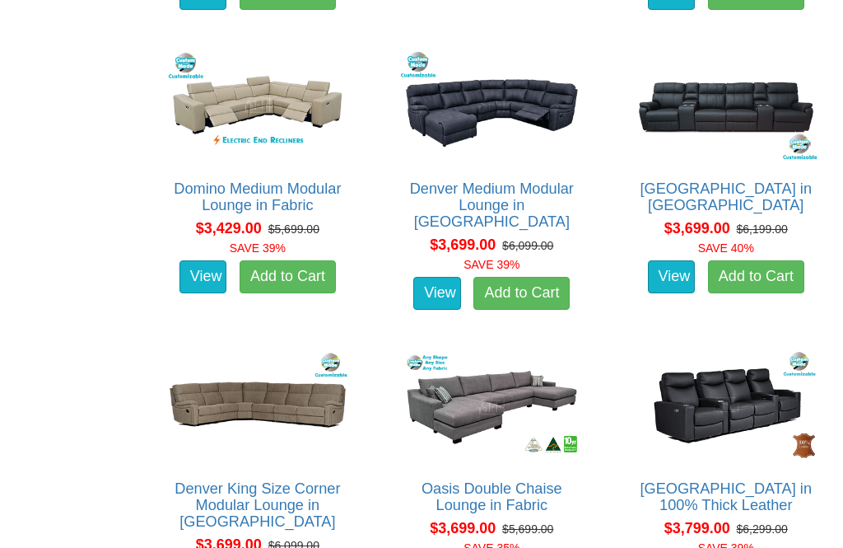
scroll to position [4525, 0]
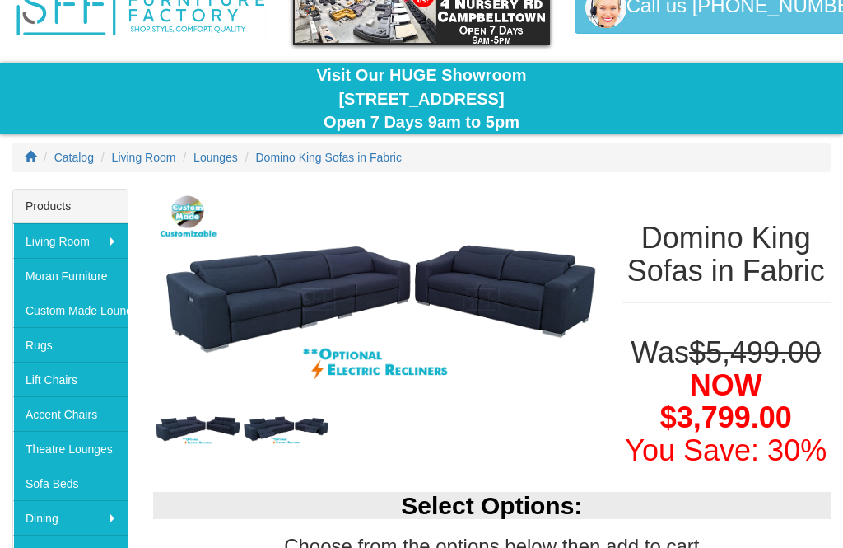
click at [227, 427] on img at bounding box center [197, 429] width 89 height 37
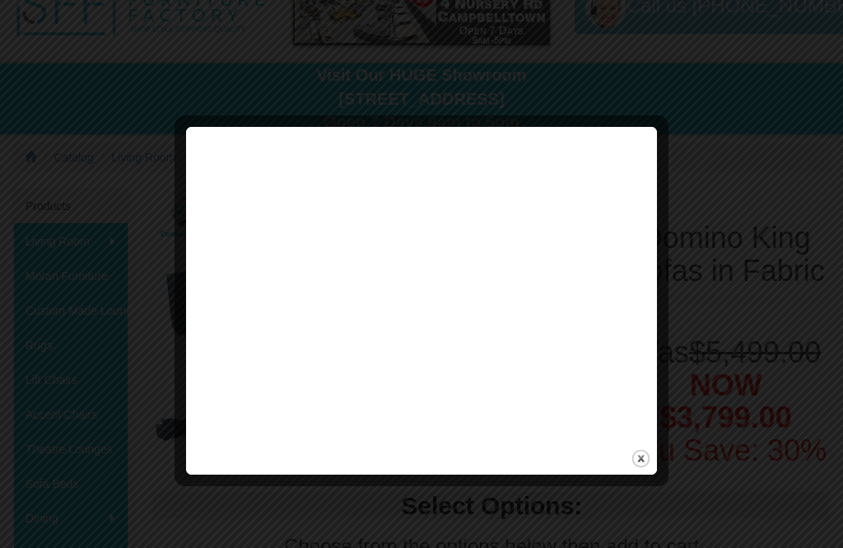
scroll to position [90, 0]
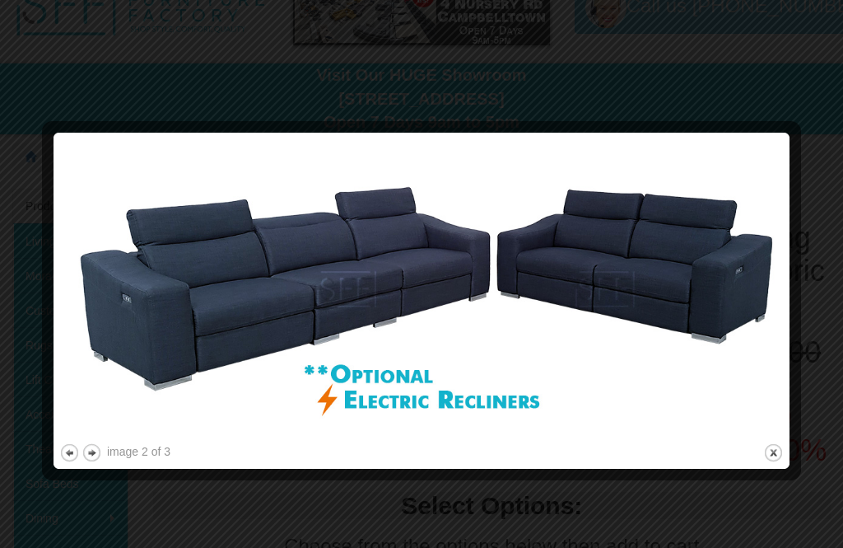
click at [101, 452] on button "next" at bounding box center [92, 452] width 21 height 21
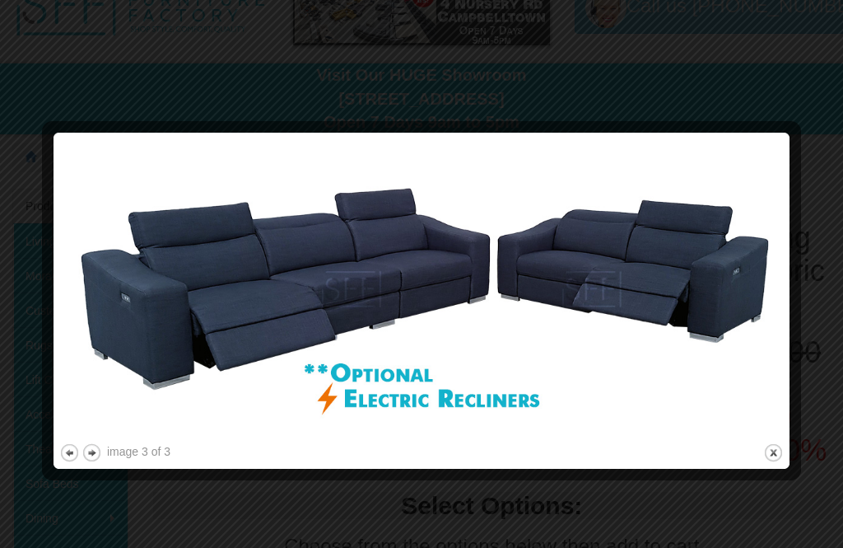
click at [99, 454] on button "next" at bounding box center [92, 452] width 21 height 21
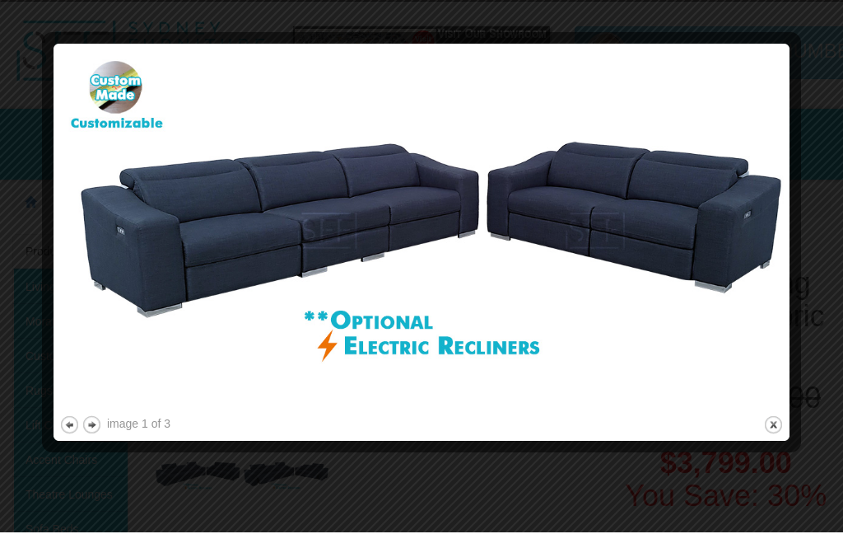
scroll to position [61, 0]
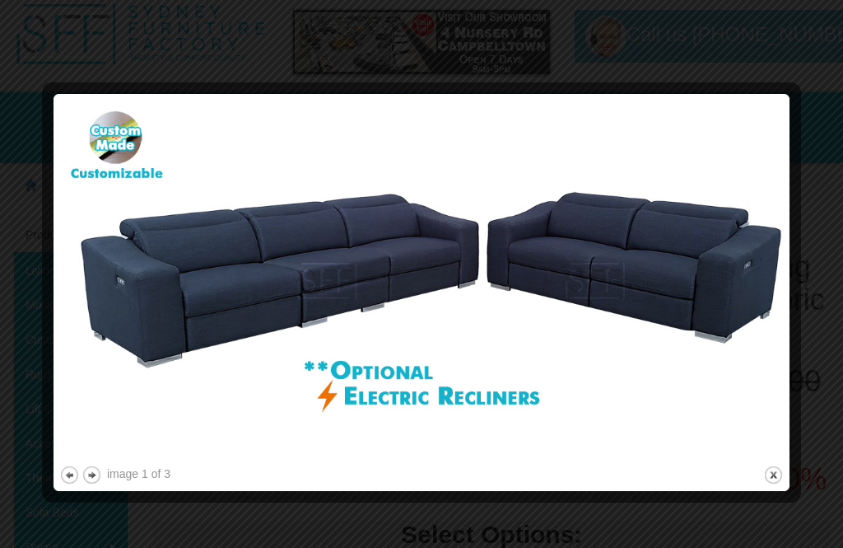
click at [792, 474] on div at bounding box center [792, 292] width 17 height 385
click at [782, 479] on button "close" at bounding box center [774, 475] width 21 height 21
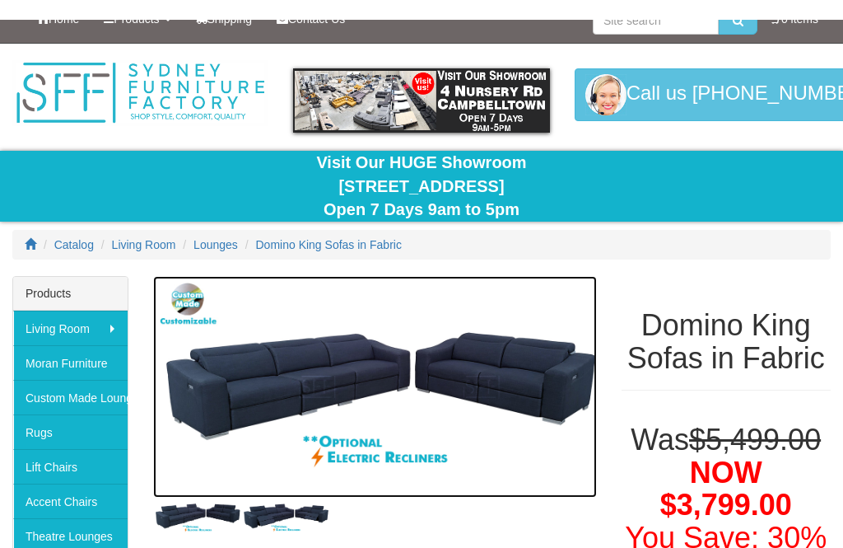
scroll to position [0, 0]
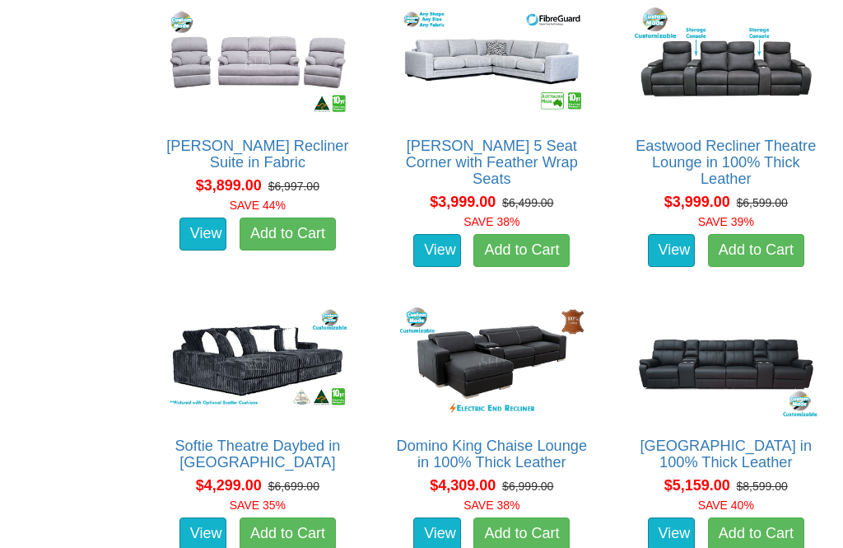
scroll to position [5467, 0]
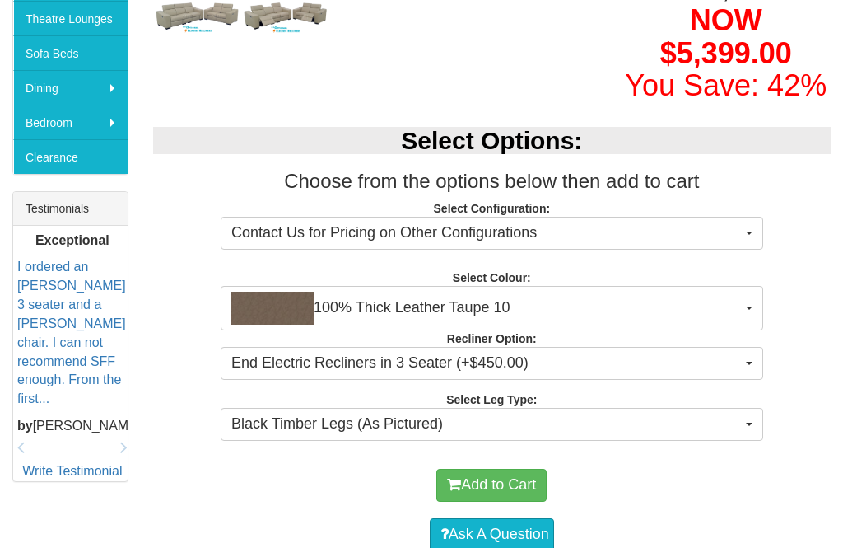
scroll to position [520, 0]
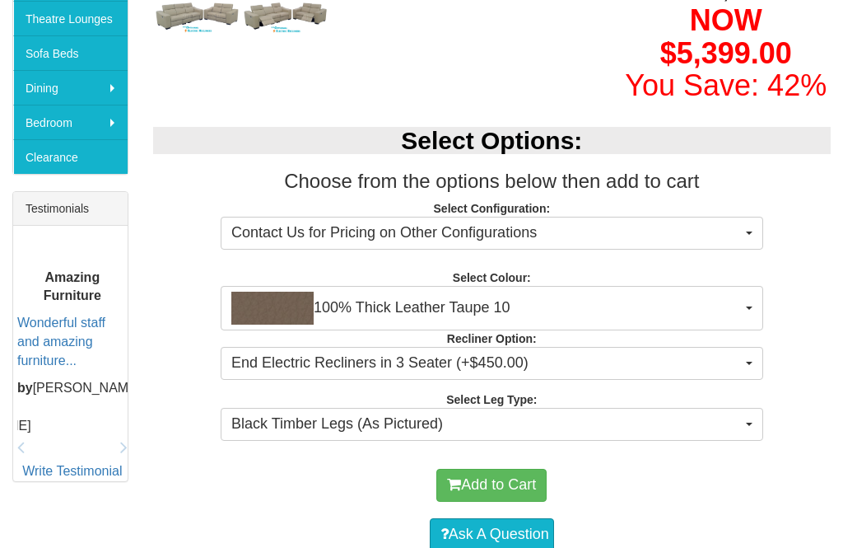
click at [752, 306] on span "button" at bounding box center [749, 307] width 7 height 3
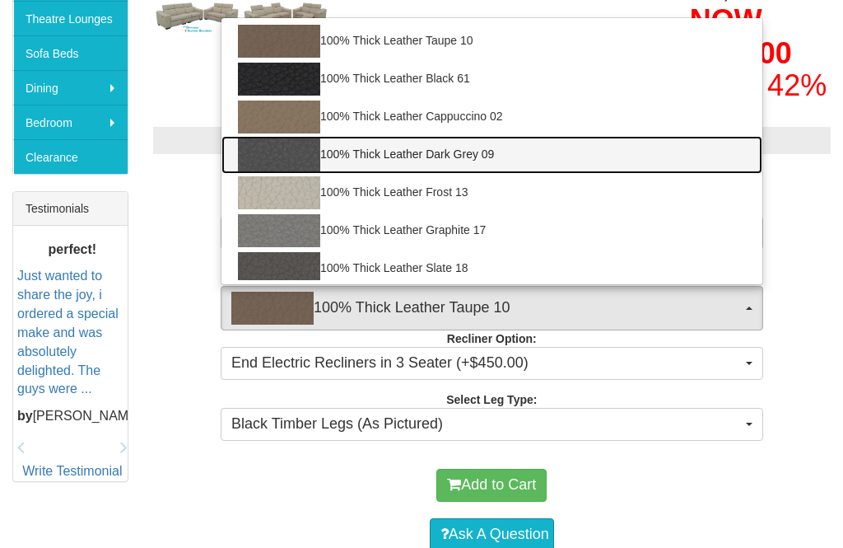
click at [318, 147] on img at bounding box center [279, 154] width 82 height 33
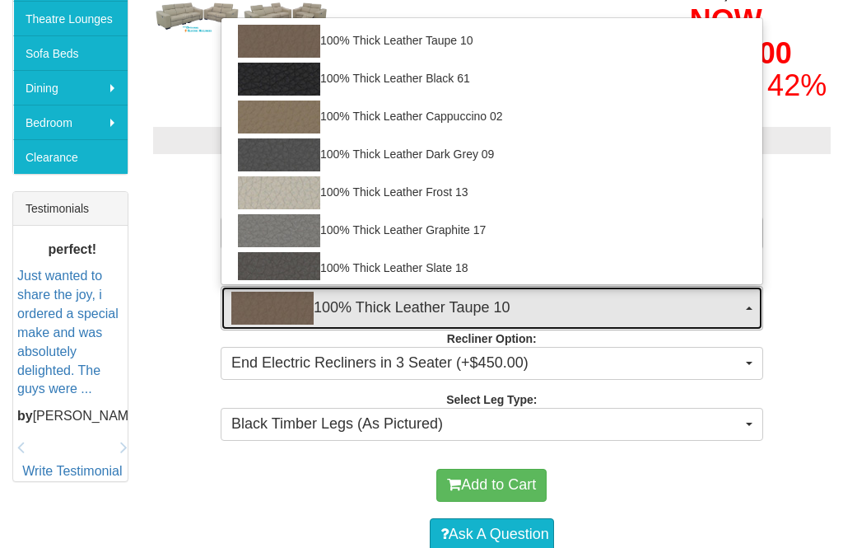
select select "1951"
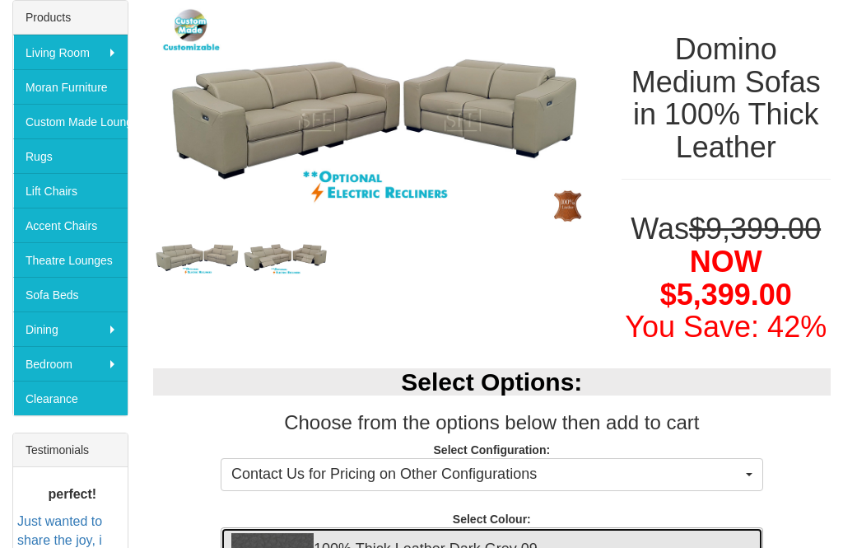
scroll to position [265, 0]
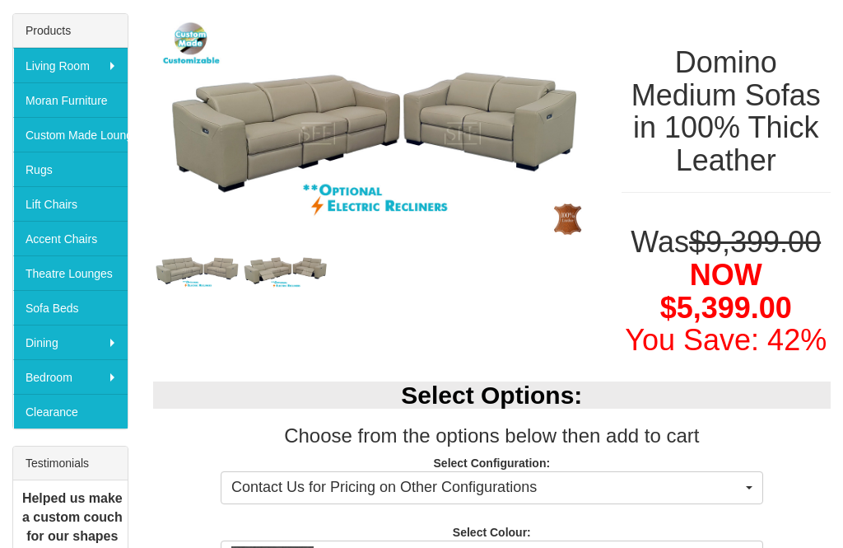
click at [421, 124] on img at bounding box center [375, 133] width 444 height 241
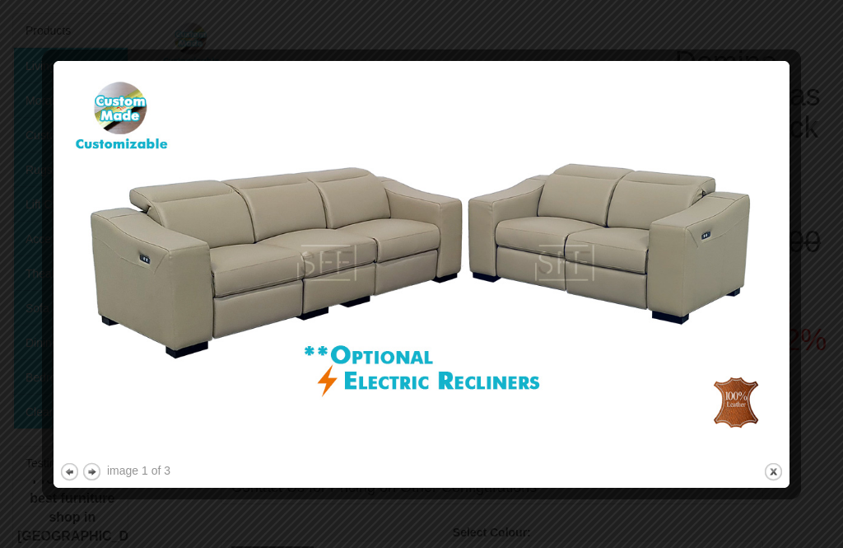
click at [100, 467] on button "next" at bounding box center [92, 471] width 21 height 21
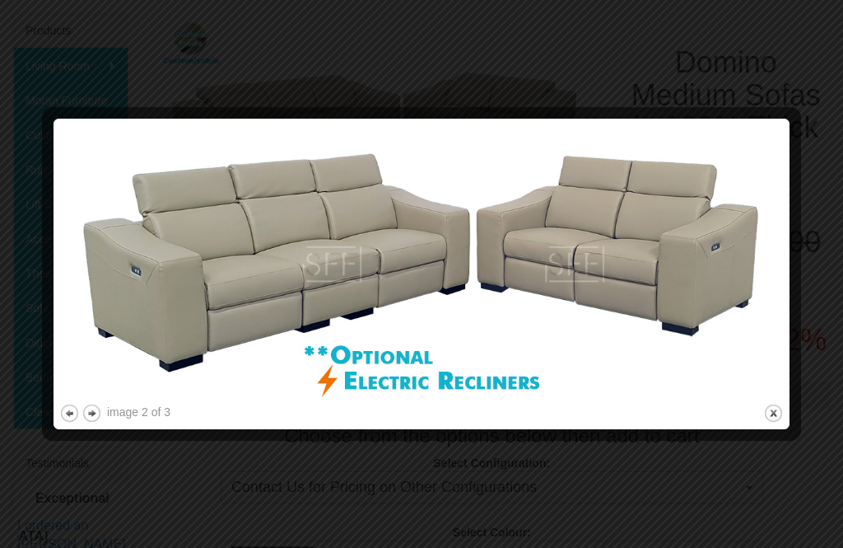
click at [100, 421] on button "next" at bounding box center [92, 413] width 21 height 21
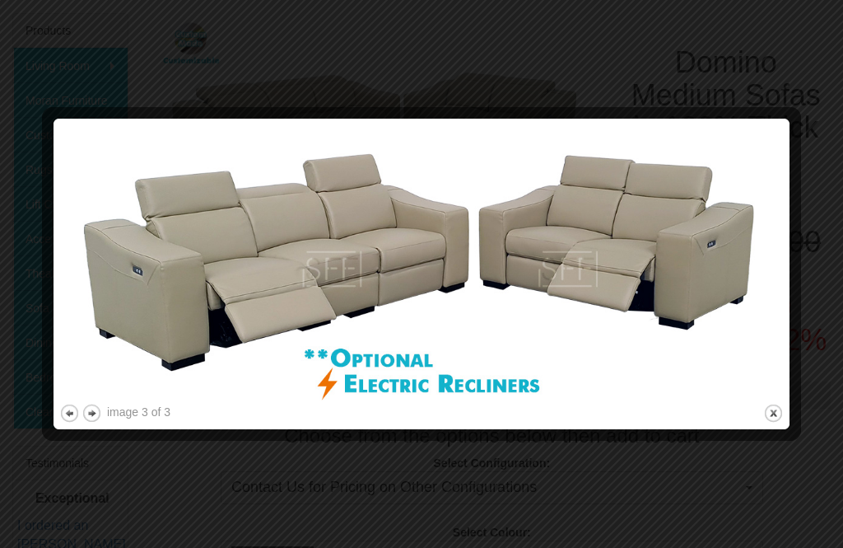
click at [99, 418] on button "next" at bounding box center [92, 413] width 21 height 21
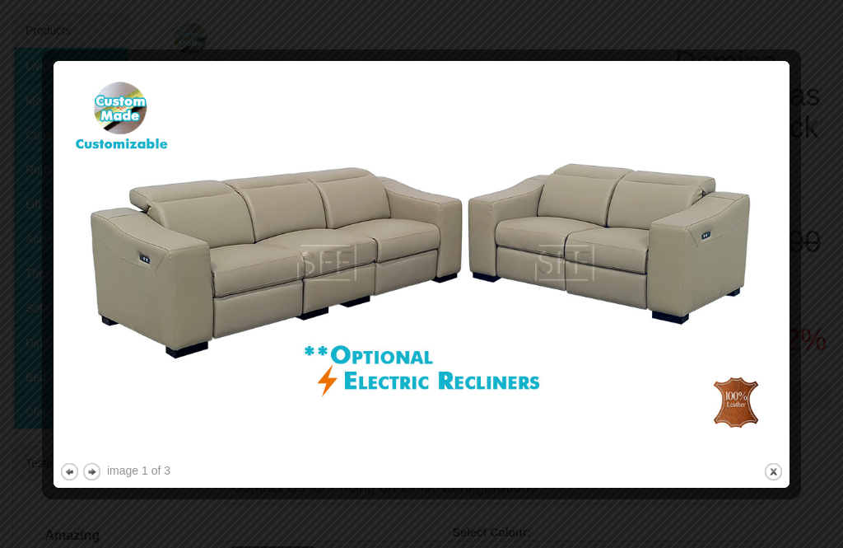
click at [100, 470] on button "next" at bounding box center [92, 471] width 21 height 21
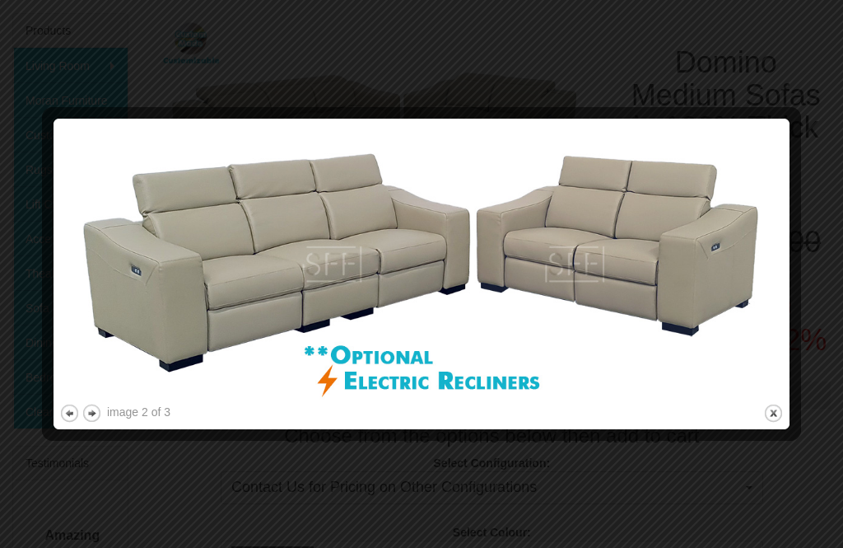
click at [777, 422] on button "close" at bounding box center [774, 413] width 21 height 21
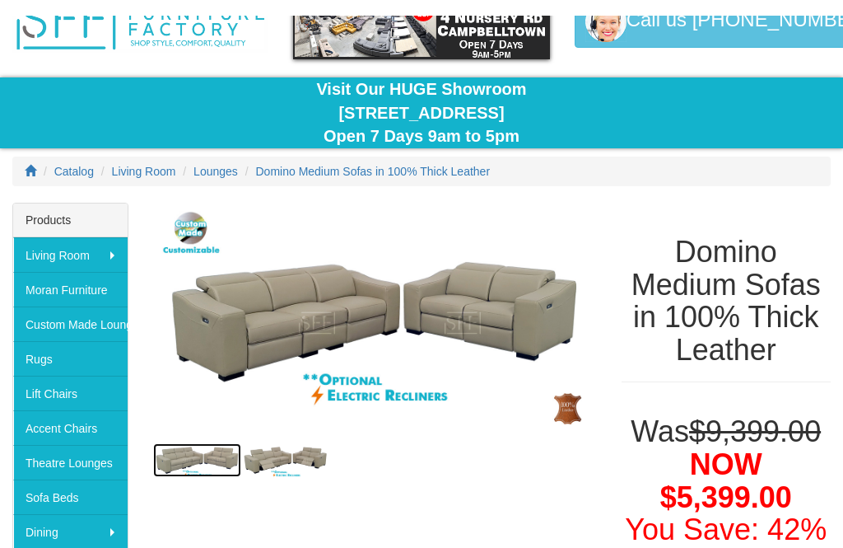
scroll to position [0, 0]
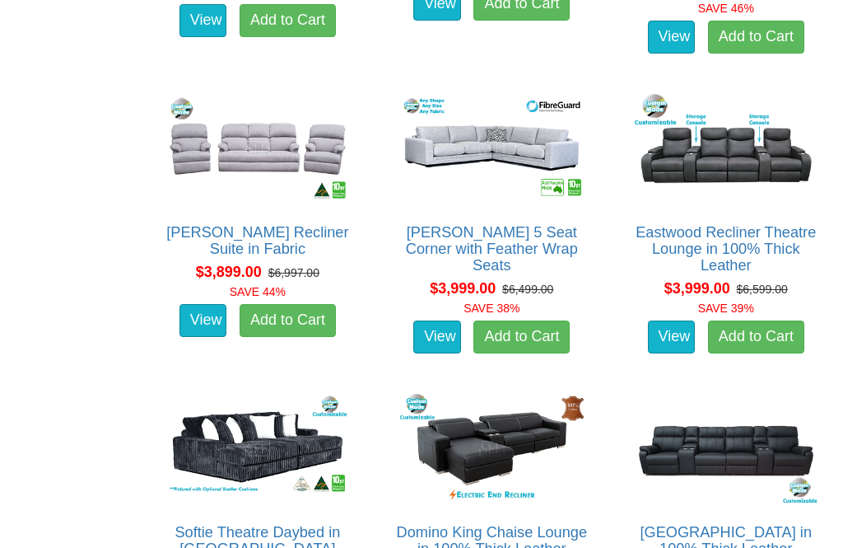
scroll to position [5377, 0]
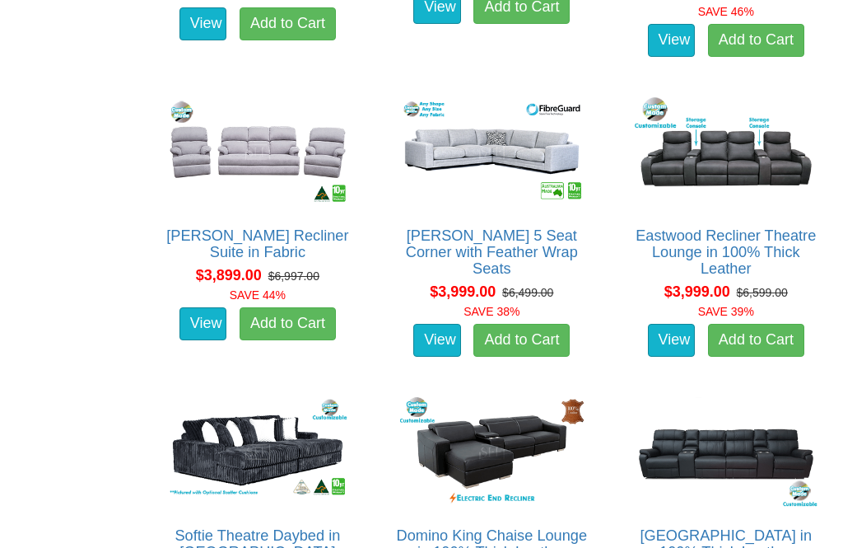
click at [588, 527] on link "Domino King Chaise Lounge in 100% Thick Leather" at bounding box center [492, 543] width 191 height 33
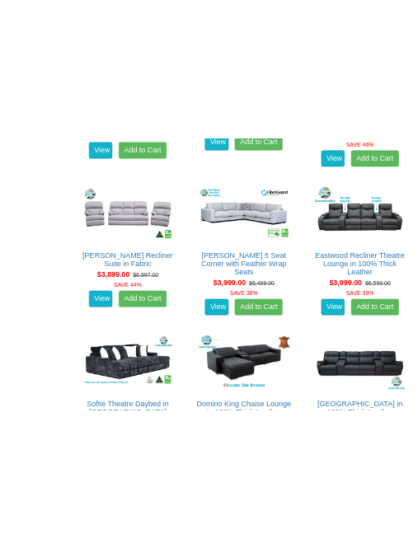
scroll to position [14940, 0]
